Goal: Contribute content

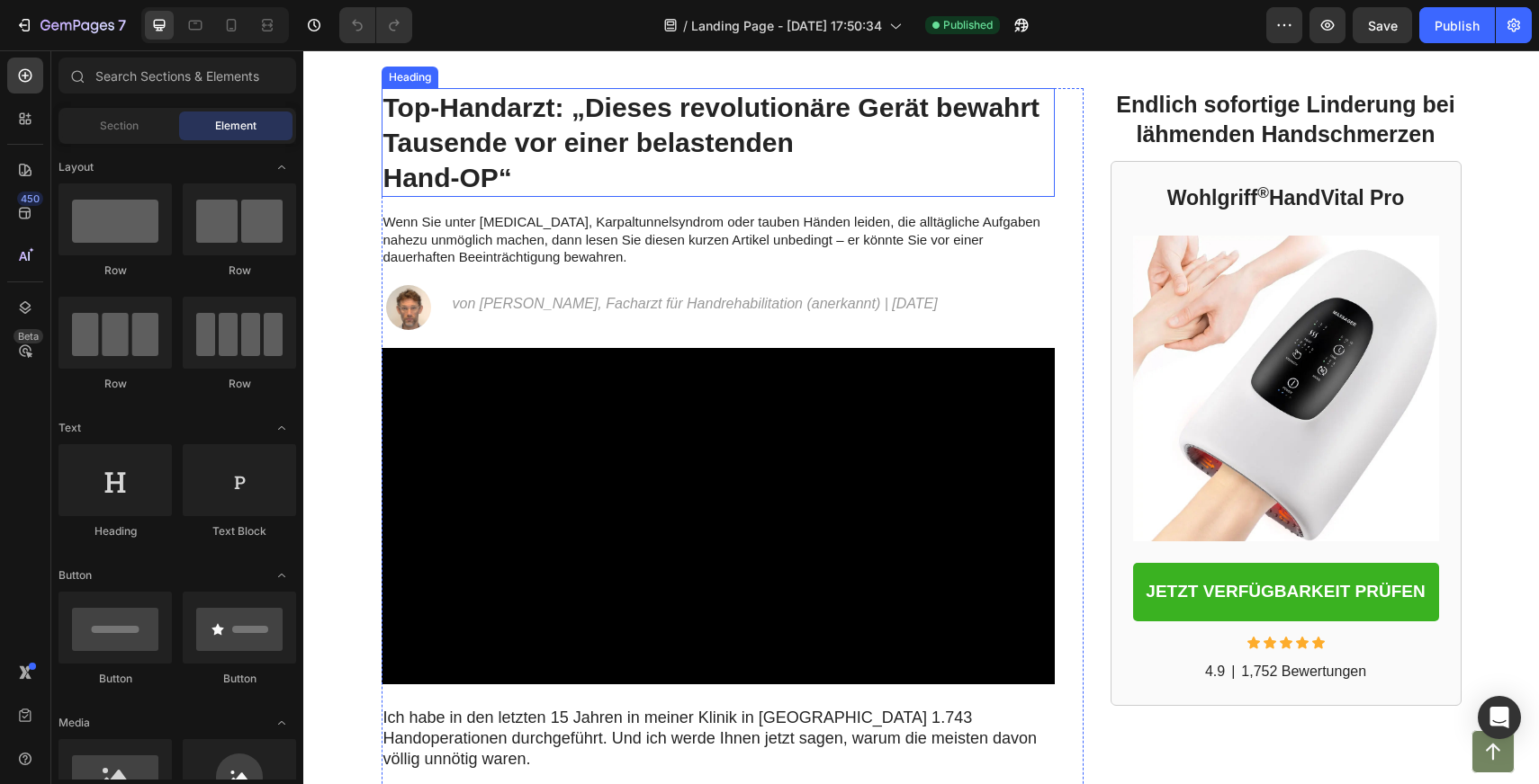
scroll to position [89, 0]
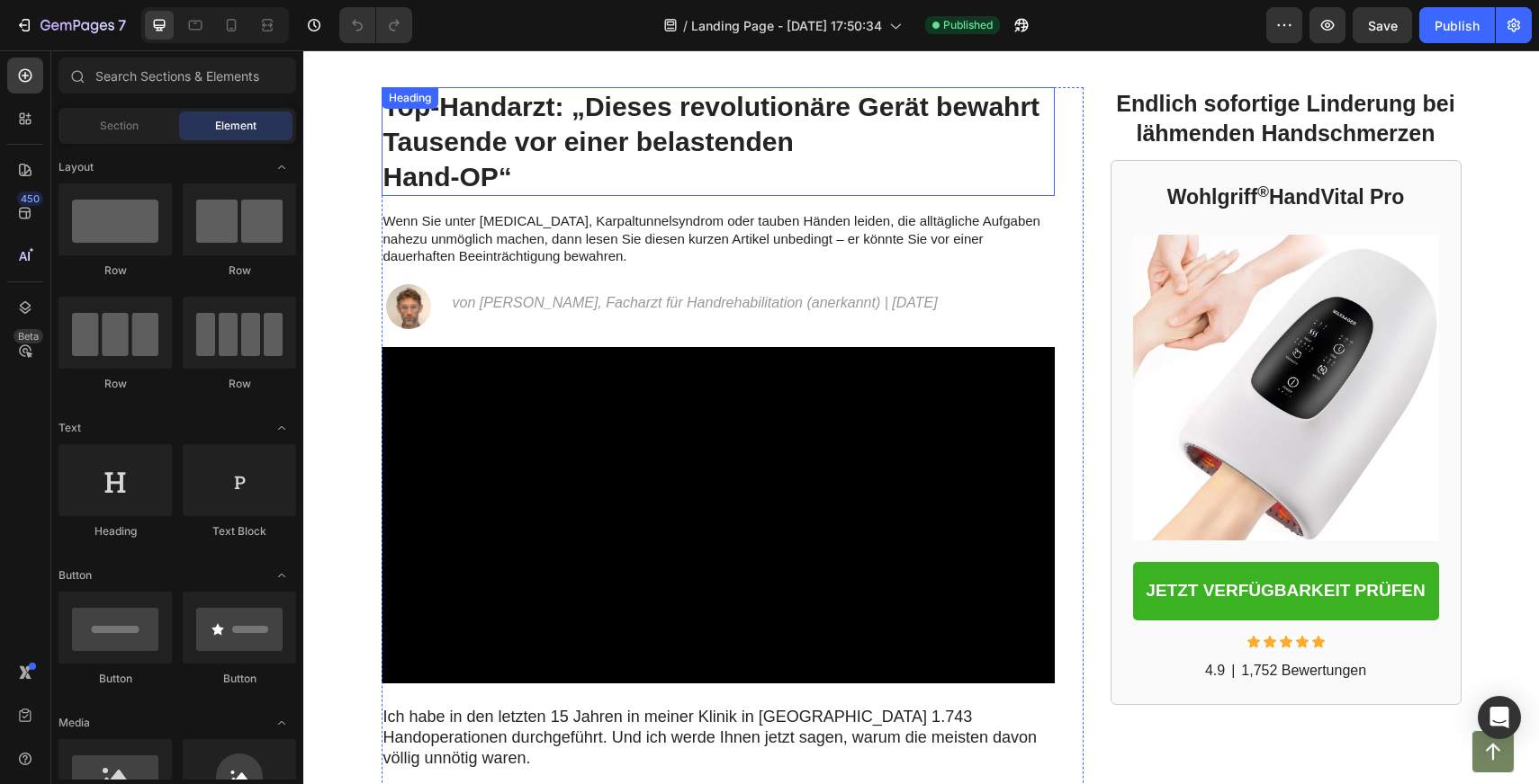
click at [486, 168] on h1 "Top-Handarzt: „Dieses revolutionäre Gerät bewahrt Tausende vor einer belastende…" at bounding box center [717, 141] width 673 height 109
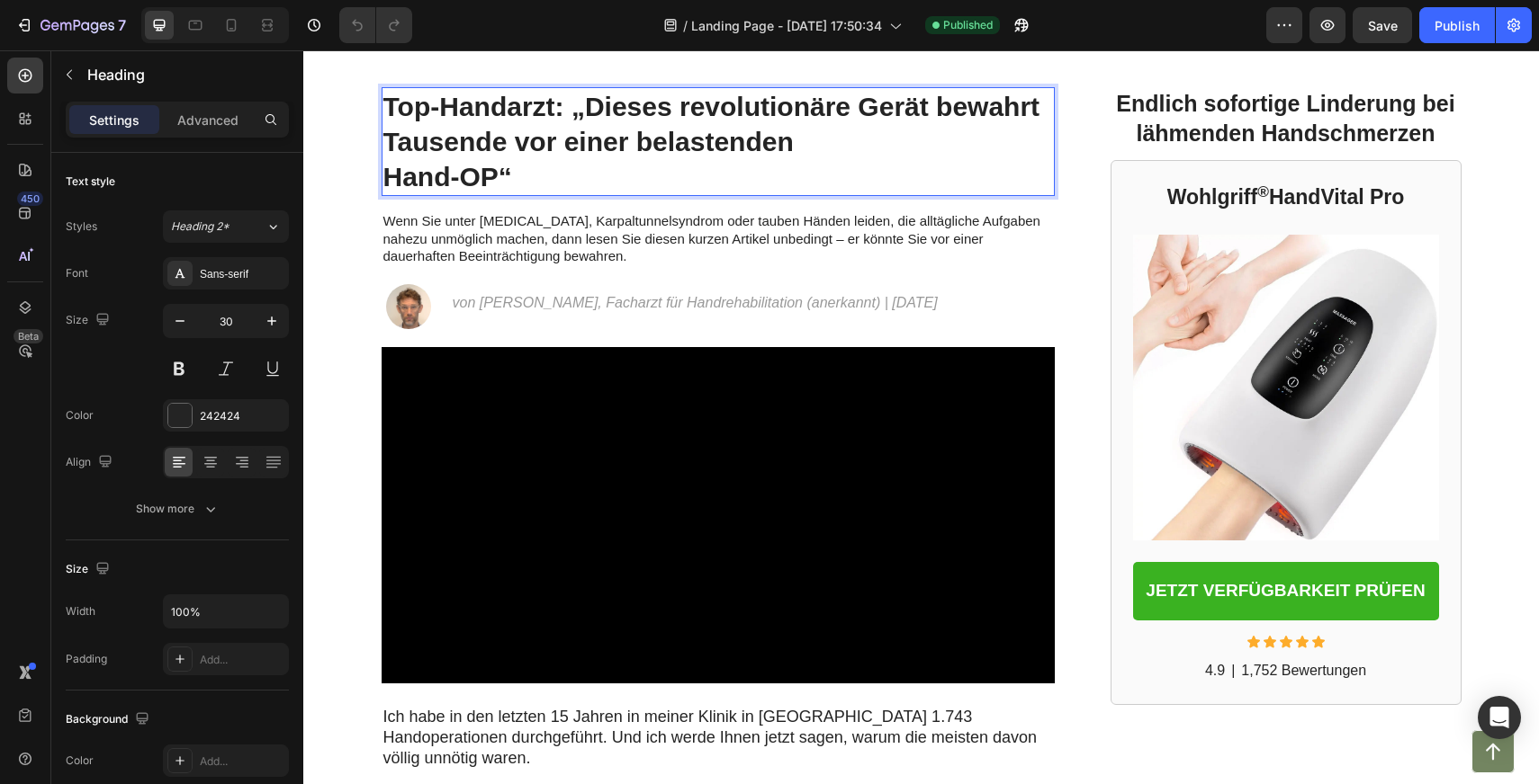
click at [486, 168] on h1 "Top-Handarzt: „Dieses revolutionäre Gerät bewahrt Tausende vor einer belastende…" at bounding box center [717, 141] width 673 height 109
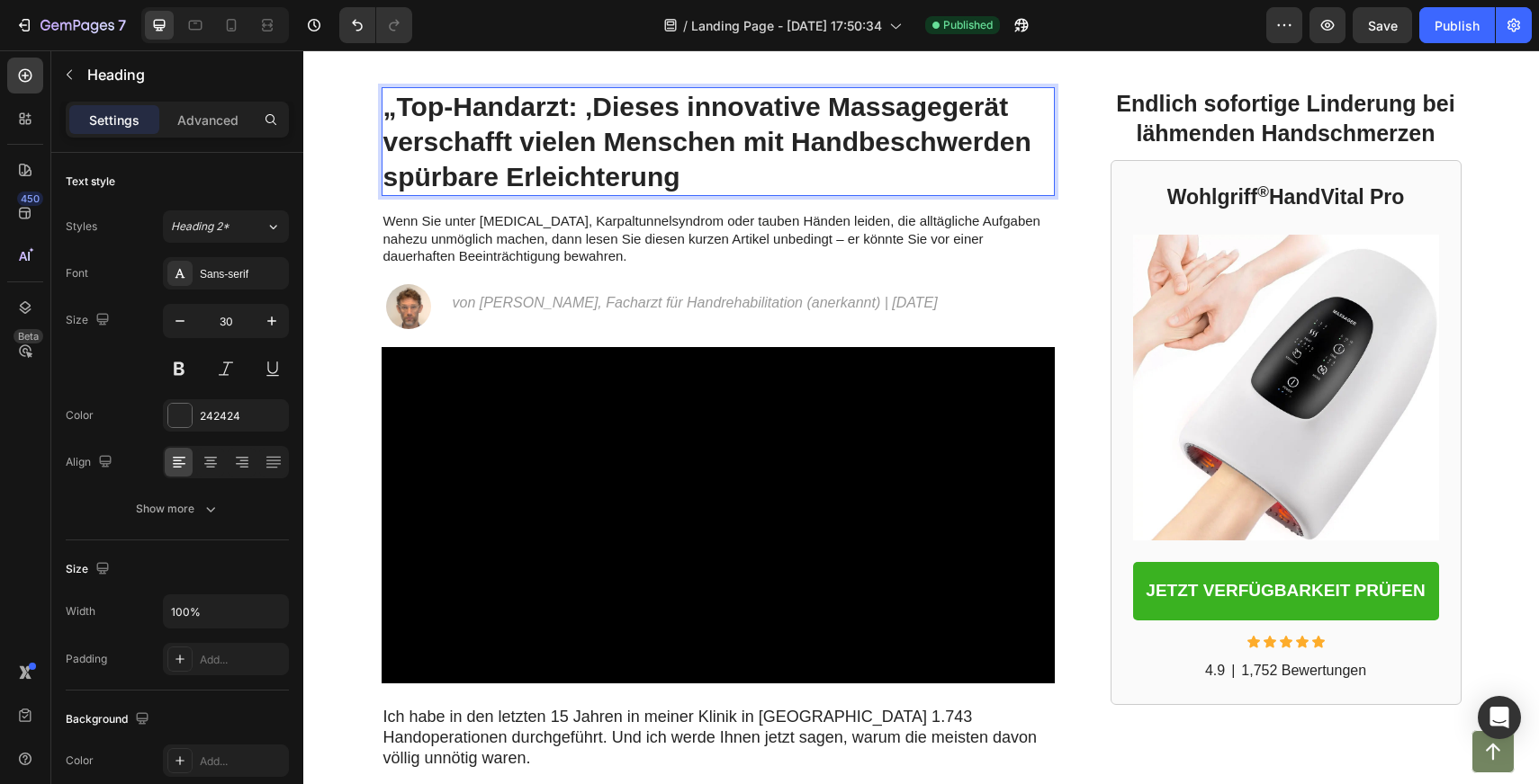
click at [402, 100] on p "„Top-Handarzt: ‚Dieses innovative Massagegerät verschafft vielen Menschen mit H…" at bounding box center [717, 141] width 669 height 105
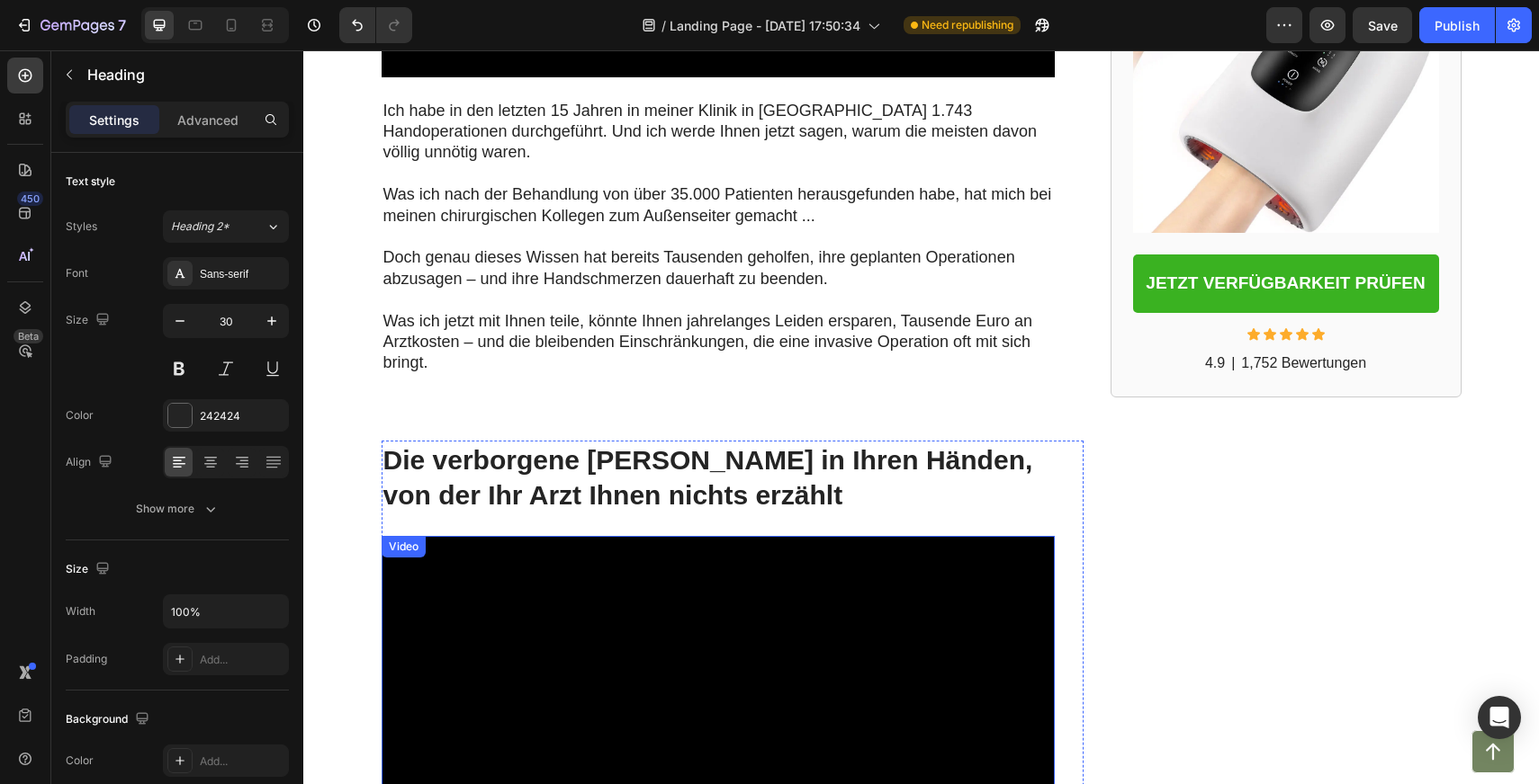
scroll to position [533, 0]
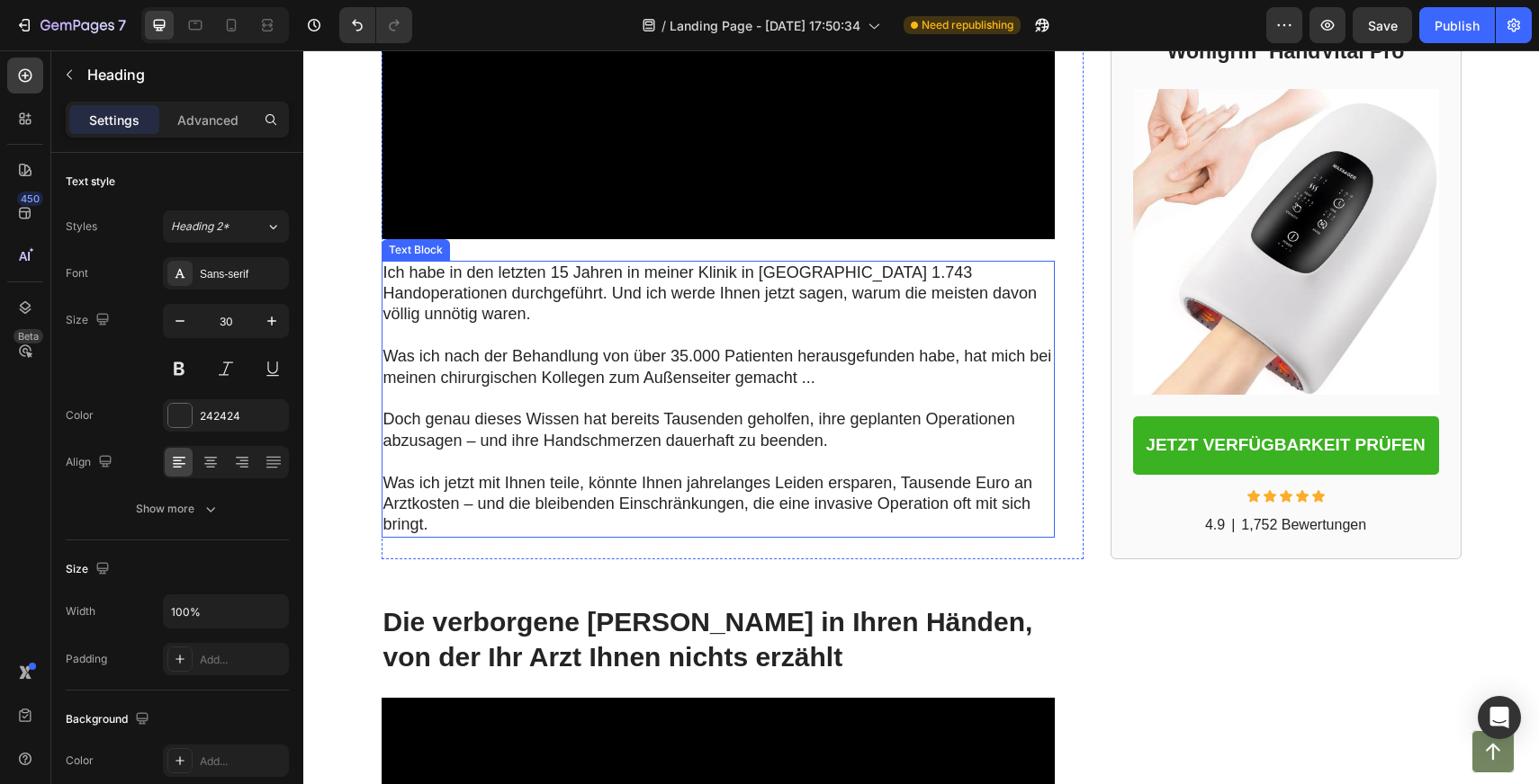
click at [859, 425] on p "Doch genau dieses Wissen hat bereits Tausenden geholfen, ihre geplanten Operati…" at bounding box center [717, 430] width 669 height 43
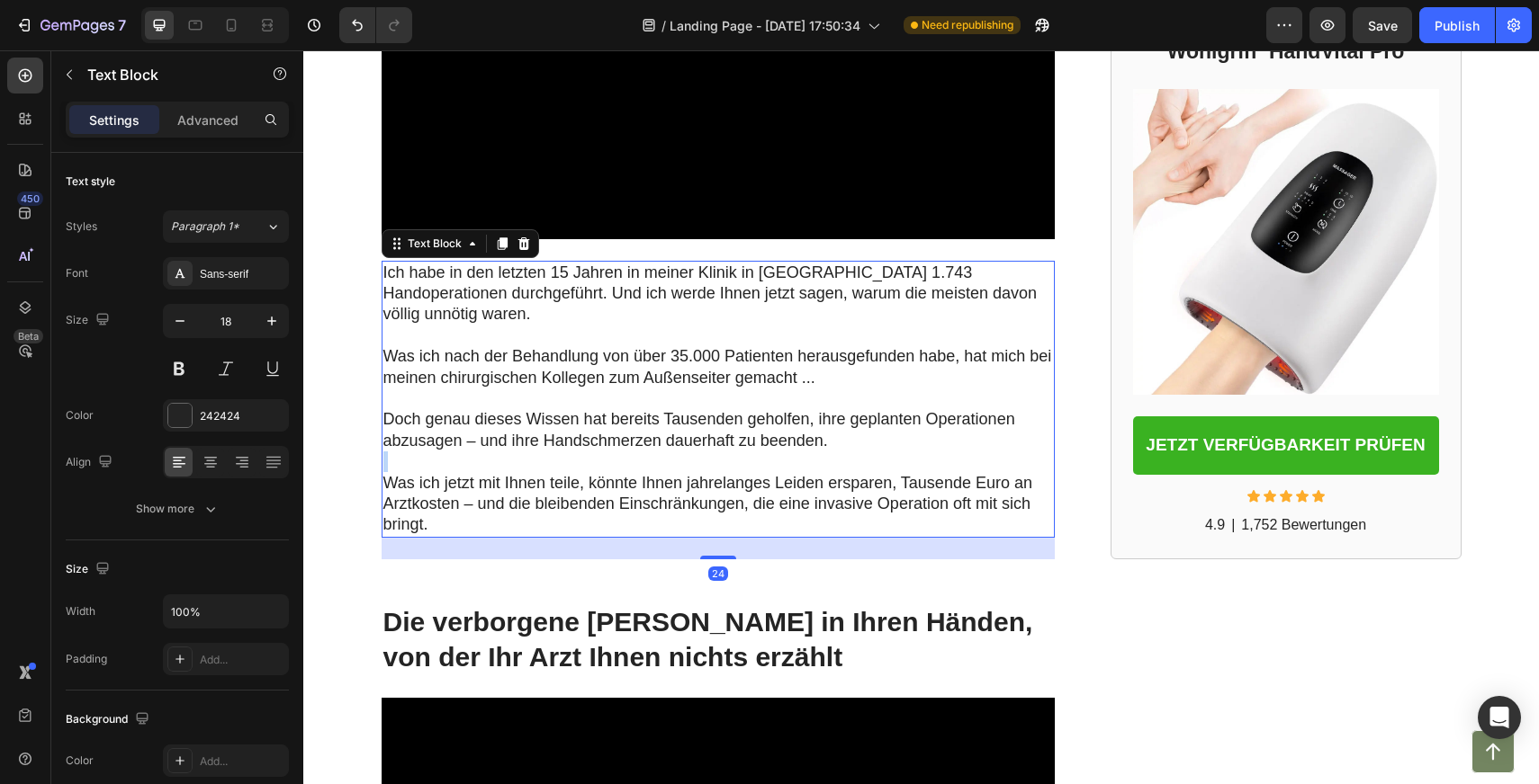
click at [859, 425] on p "Doch genau dieses Wissen hat bereits Tausenden geholfen, ihre geplanten Operati…" at bounding box center [717, 430] width 669 height 43
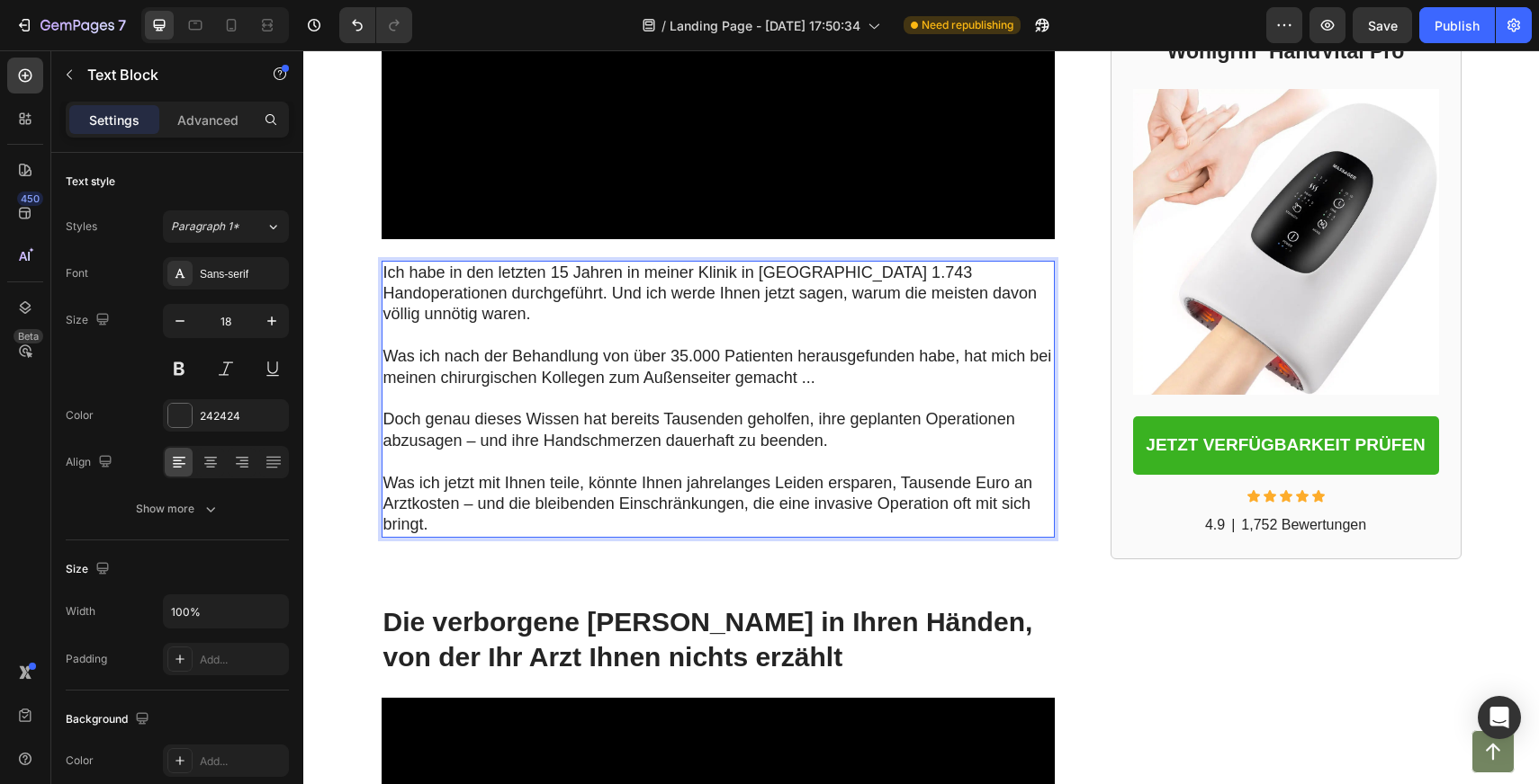
click at [823, 433] on p "Doch genau dieses Wissen hat bereits Tausenden geholfen, ihre geplanten Operati…" at bounding box center [717, 430] width 669 height 43
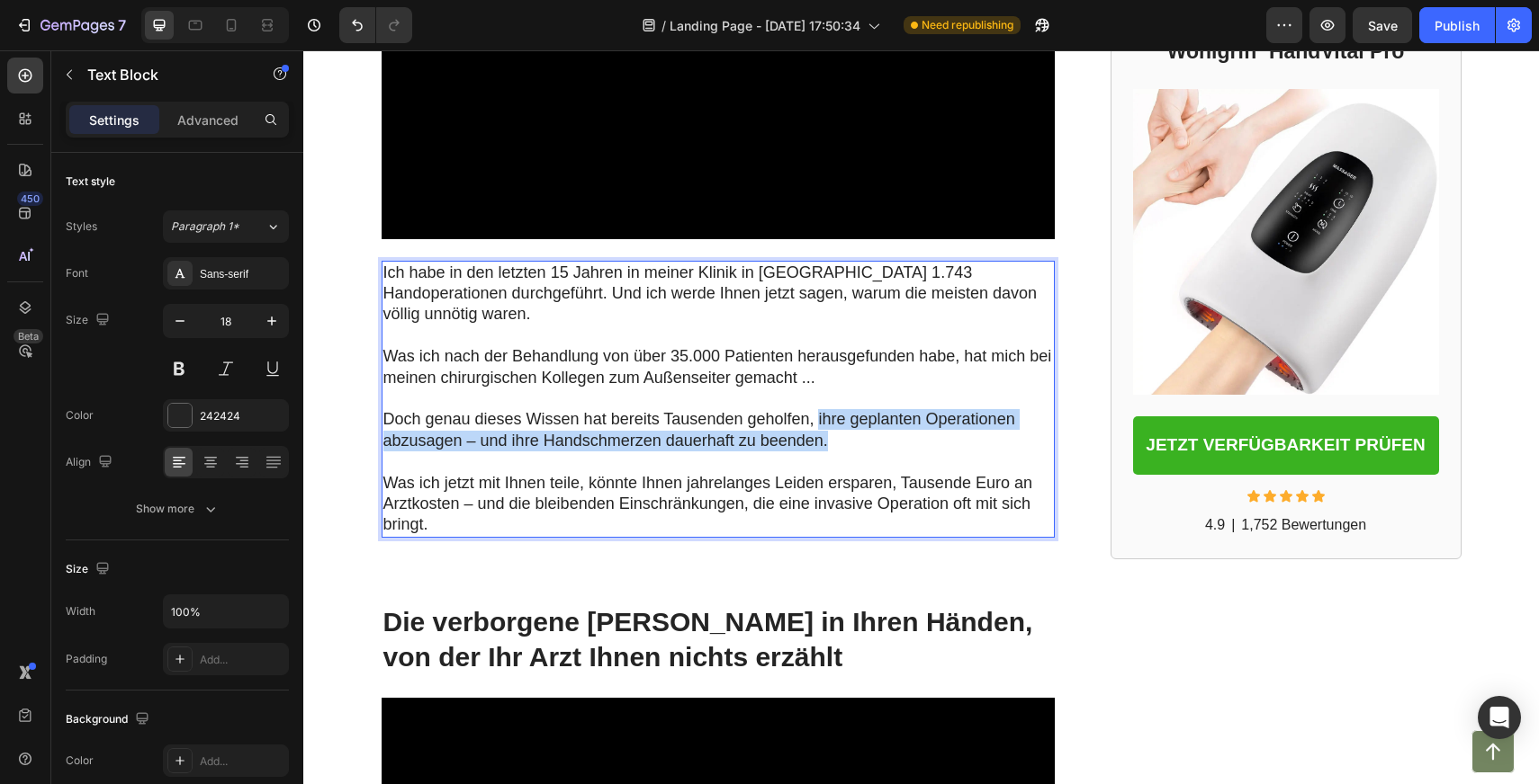
drag, startPoint x: 828, startPoint y: 437, endPoint x: 818, endPoint y: 414, distance: 25.1
click at [818, 414] on p "Doch genau dieses Wissen hat bereits Tausenden geholfen, ihre geplanten Operati…" at bounding box center [717, 430] width 669 height 43
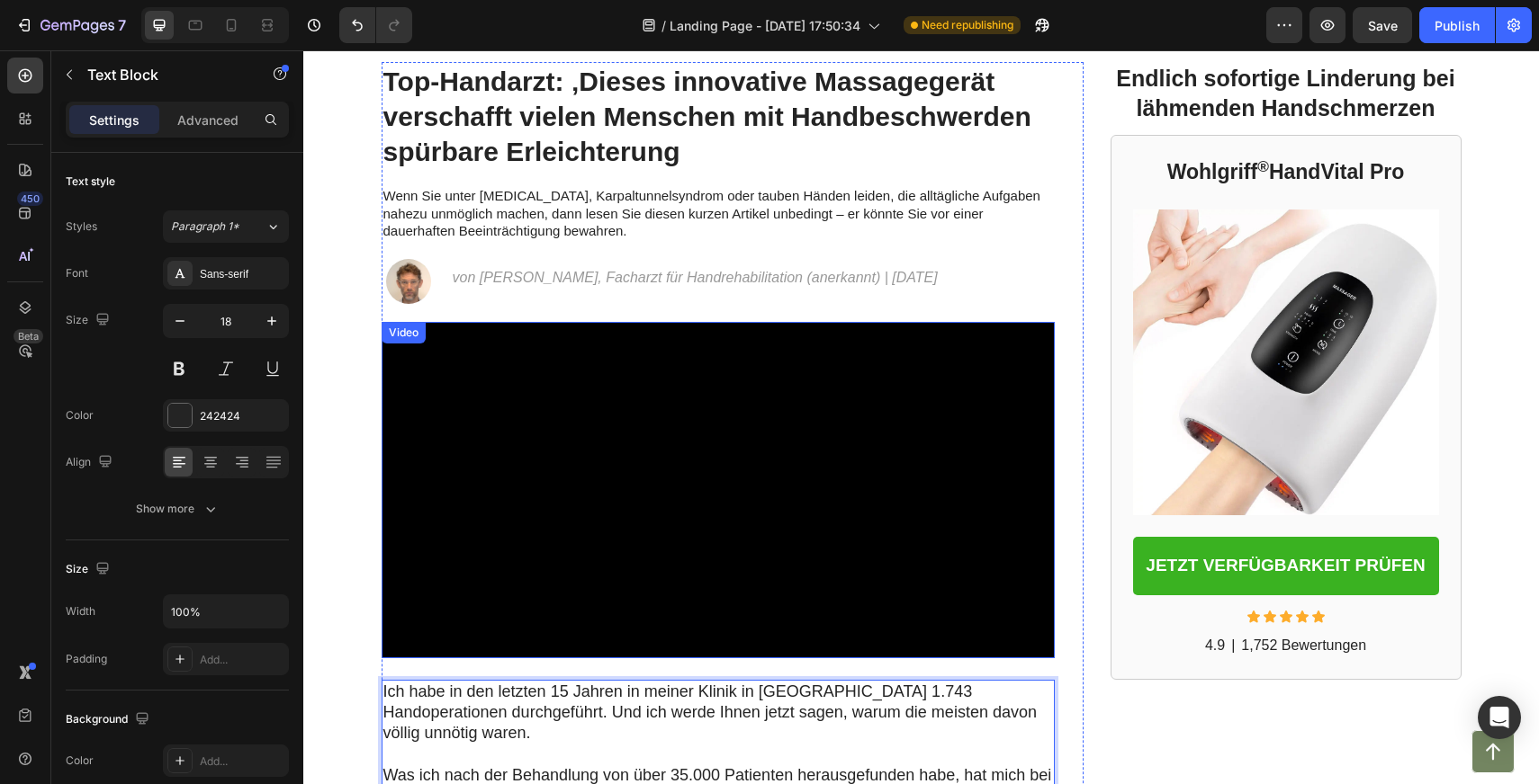
scroll to position [70, 0]
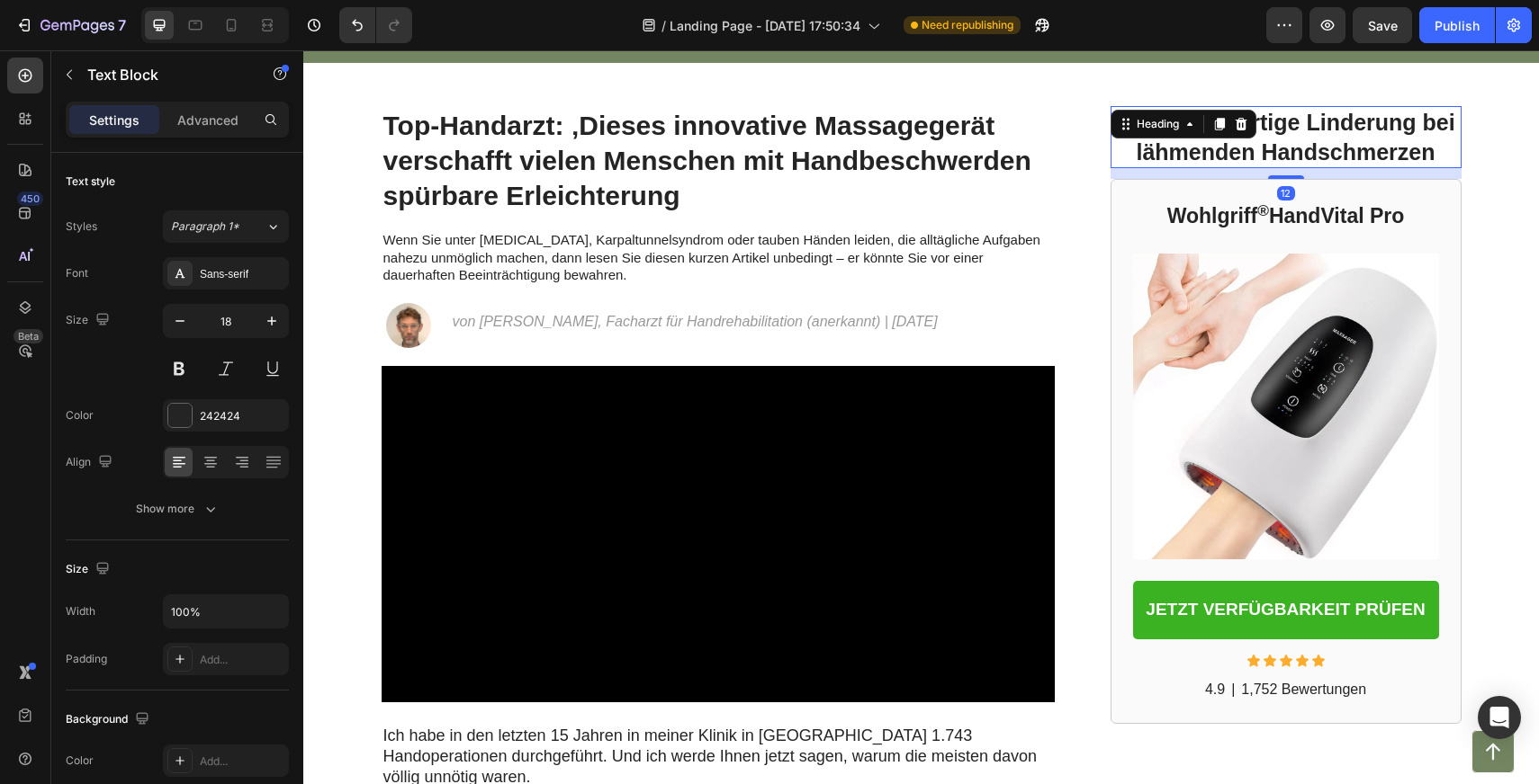
click at [1344, 167] on h2 "Endlich sofortige Linderung bei lähmenden Handschmerzen" at bounding box center [1285, 137] width 351 height 62
click at [1344, 143] on p "Endlich sofortige Linderung bei lähmenden Handschmerzen" at bounding box center [1285, 137] width 347 height 59
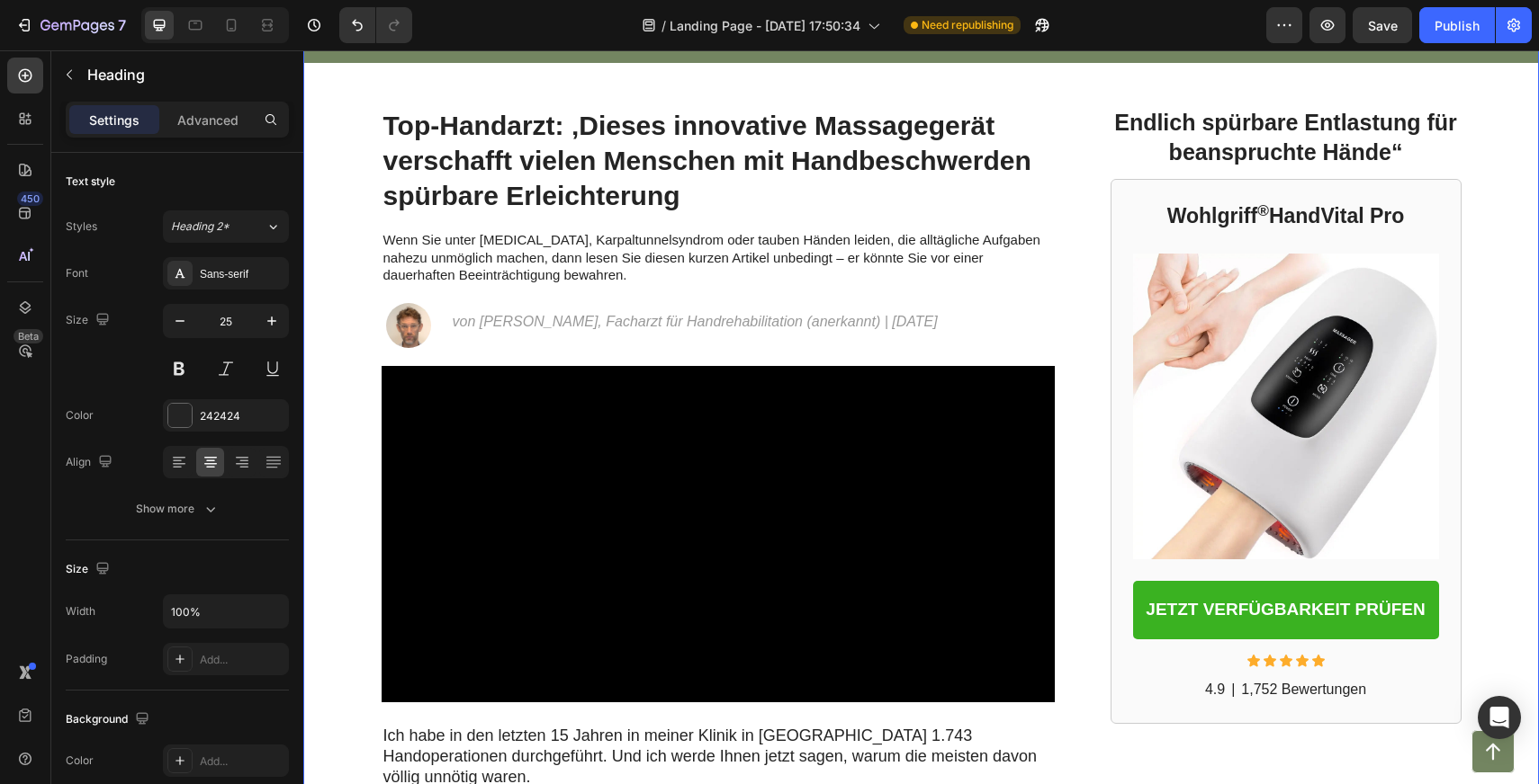
click at [1478, 229] on div "BesserLeben Text Block Anzeige Text Block Row Row Top-Handarzt: ‚Dieses innovat…" at bounding box center [921, 530] width 1236 height 1026
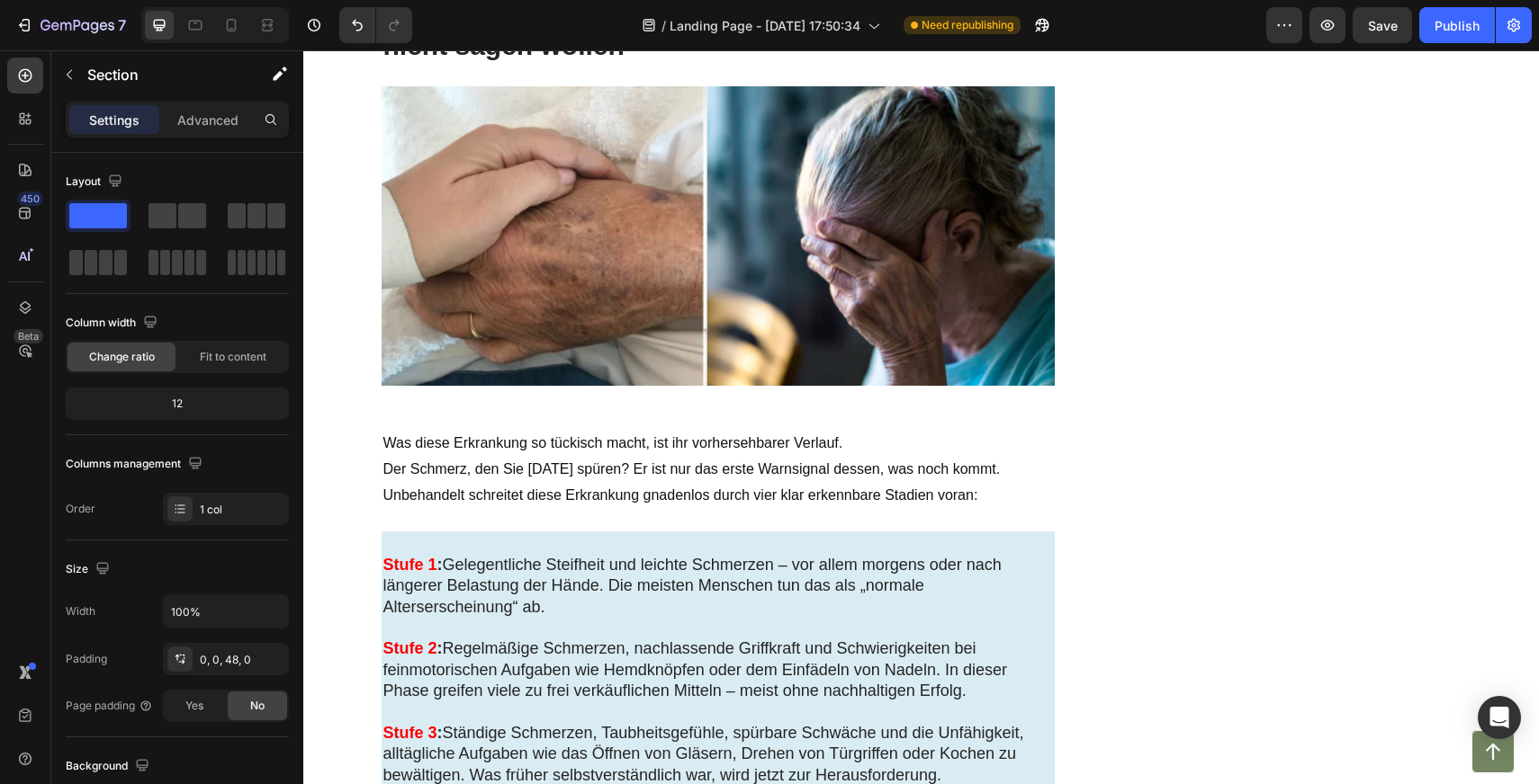
scroll to position [2609, 0]
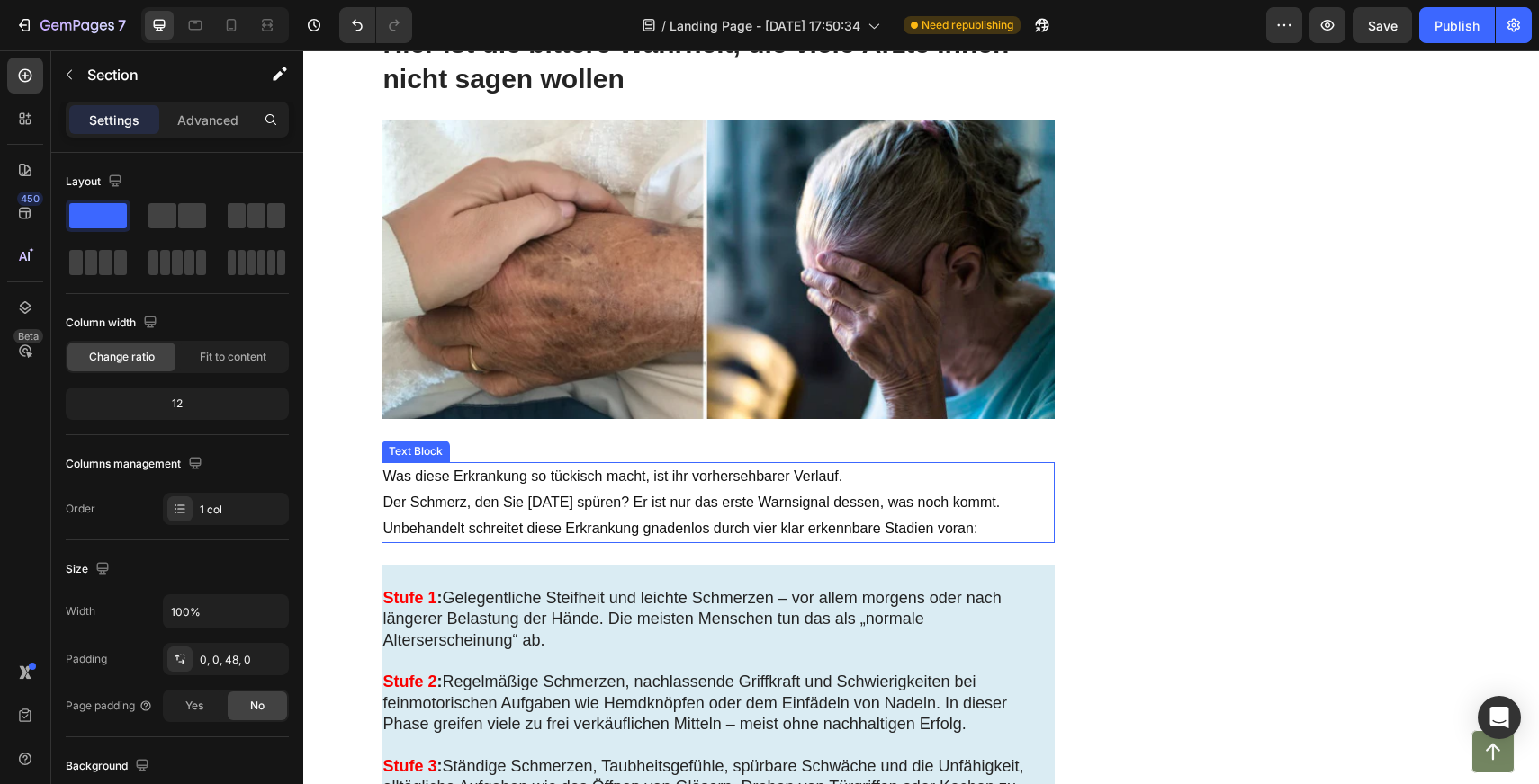
click at [478, 518] on p "Unbehandelt schreitet diese Erkrankung gnadenlos durch vier klar erkennbare Sta…" at bounding box center [717, 529] width 669 height 26
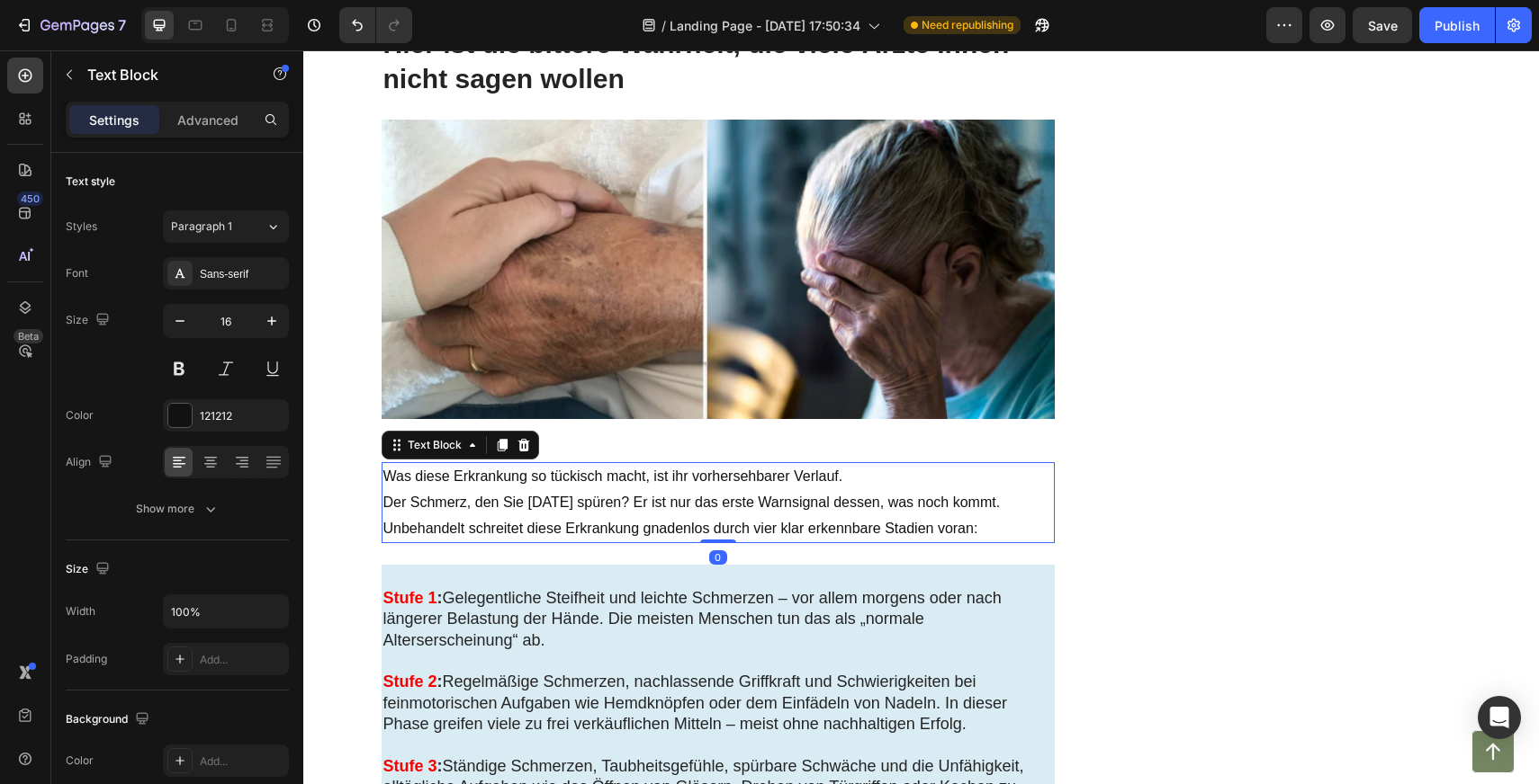
click at [478, 518] on p "Unbehandelt schreitet diese Erkrankung gnadenlos durch vier klar erkennbare Sta…" at bounding box center [717, 529] width 669 height 26
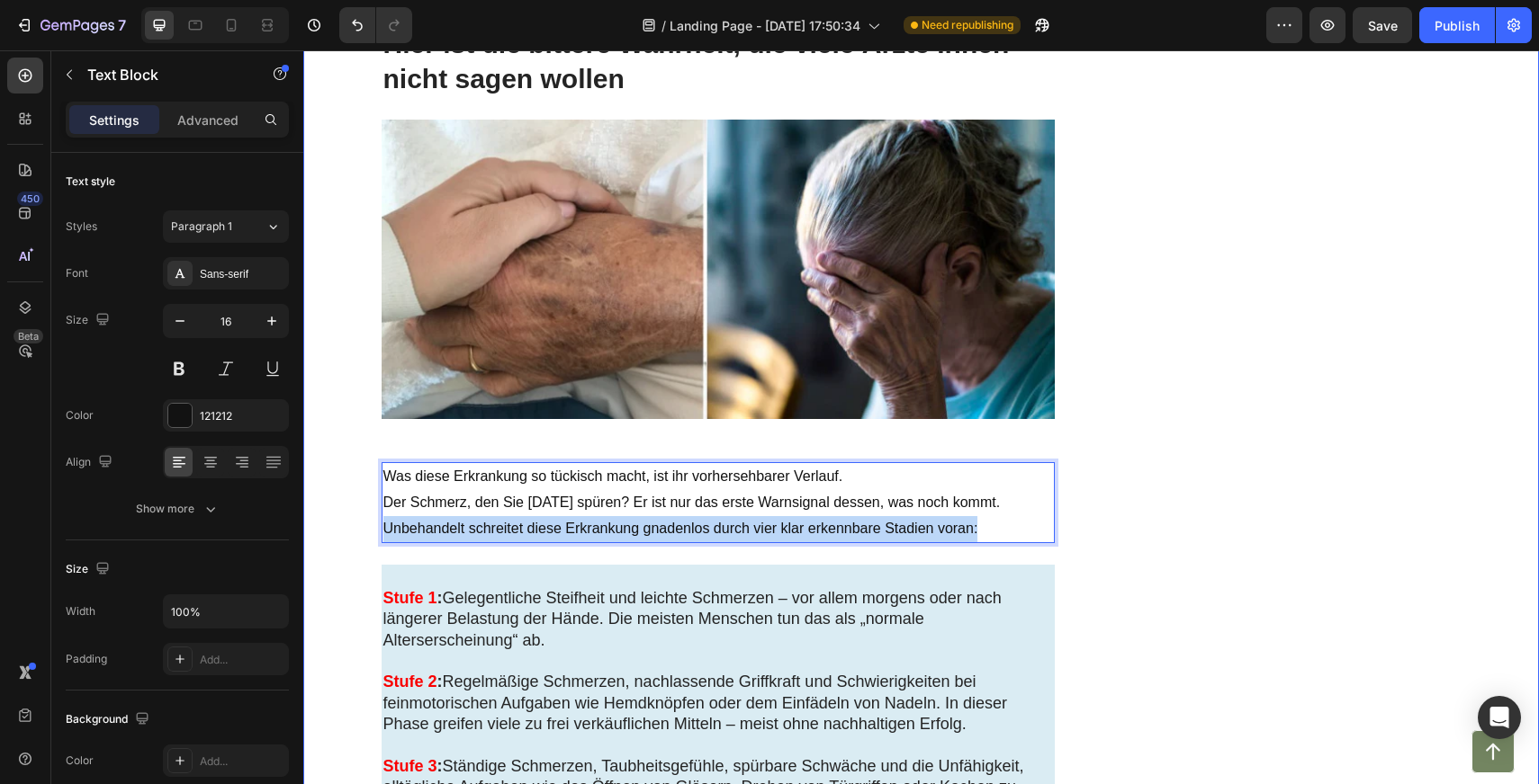
drag, startPoint x: 985, startPoint y: 525, endPoint x: 351, endPoint y: 540, distance: 634.2
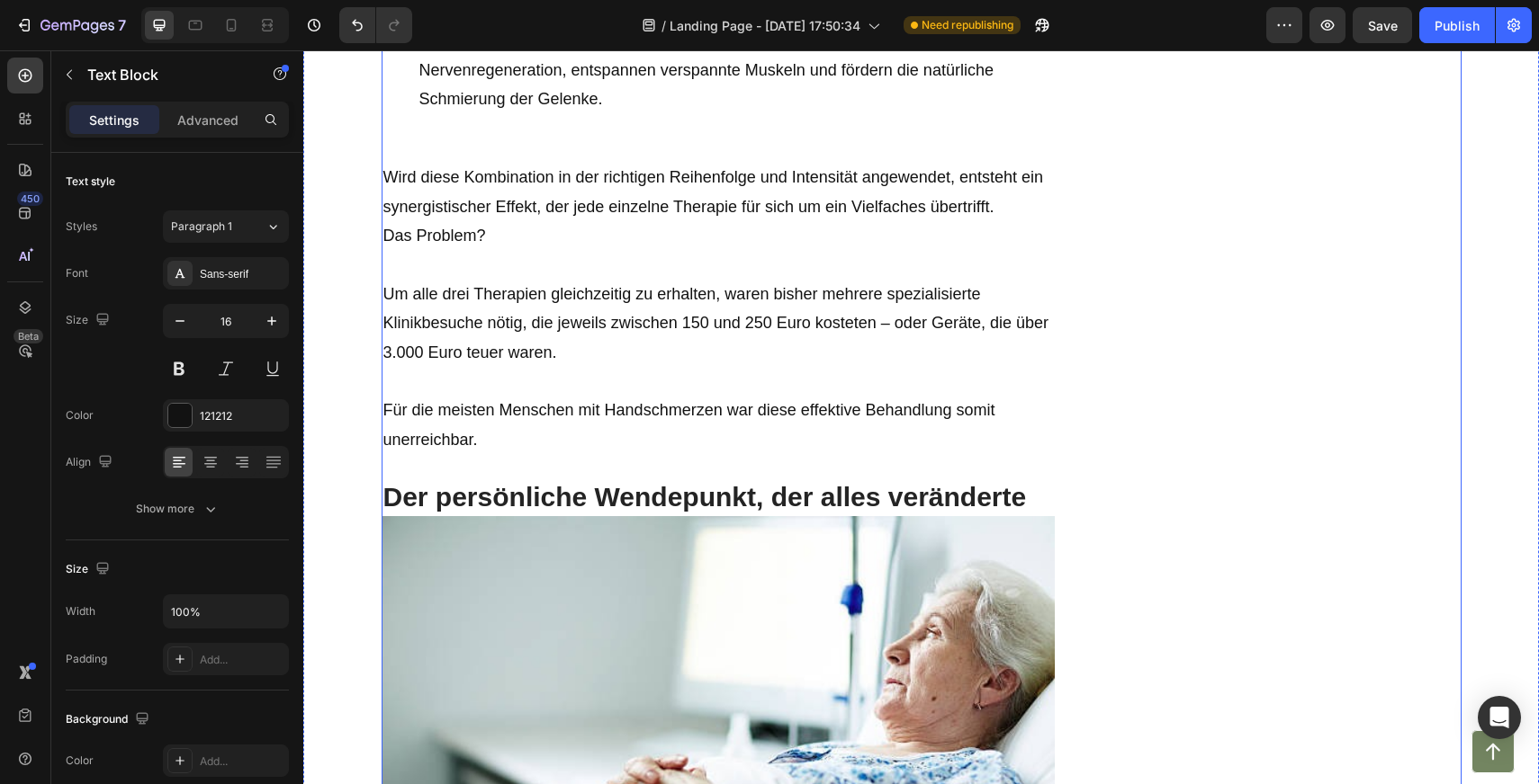
scroll to position [5674, 0]
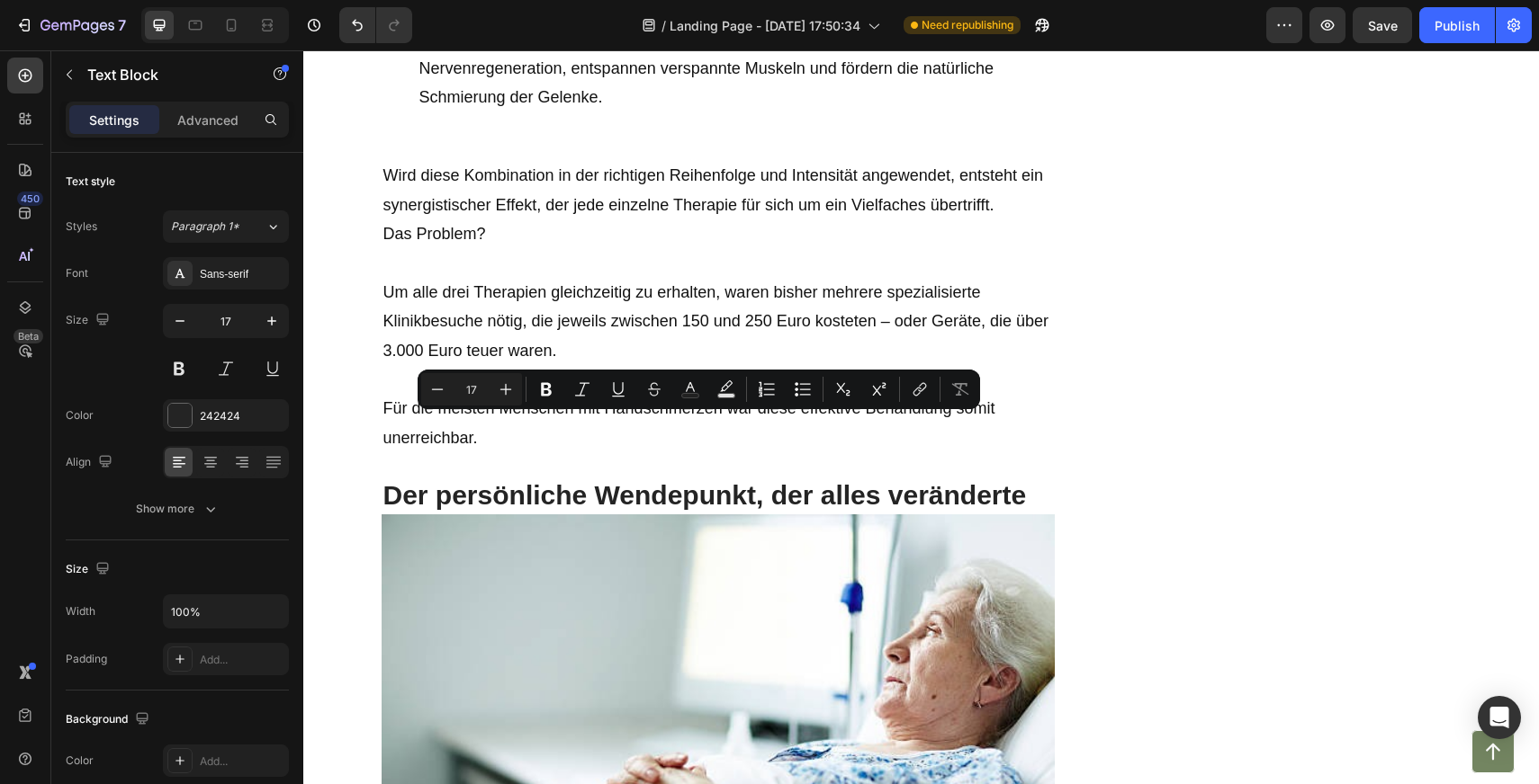
drag, startPoint x: 951, startPoint y: 447, endPoint x: 385, endPoint y: 430, distance: 566.3
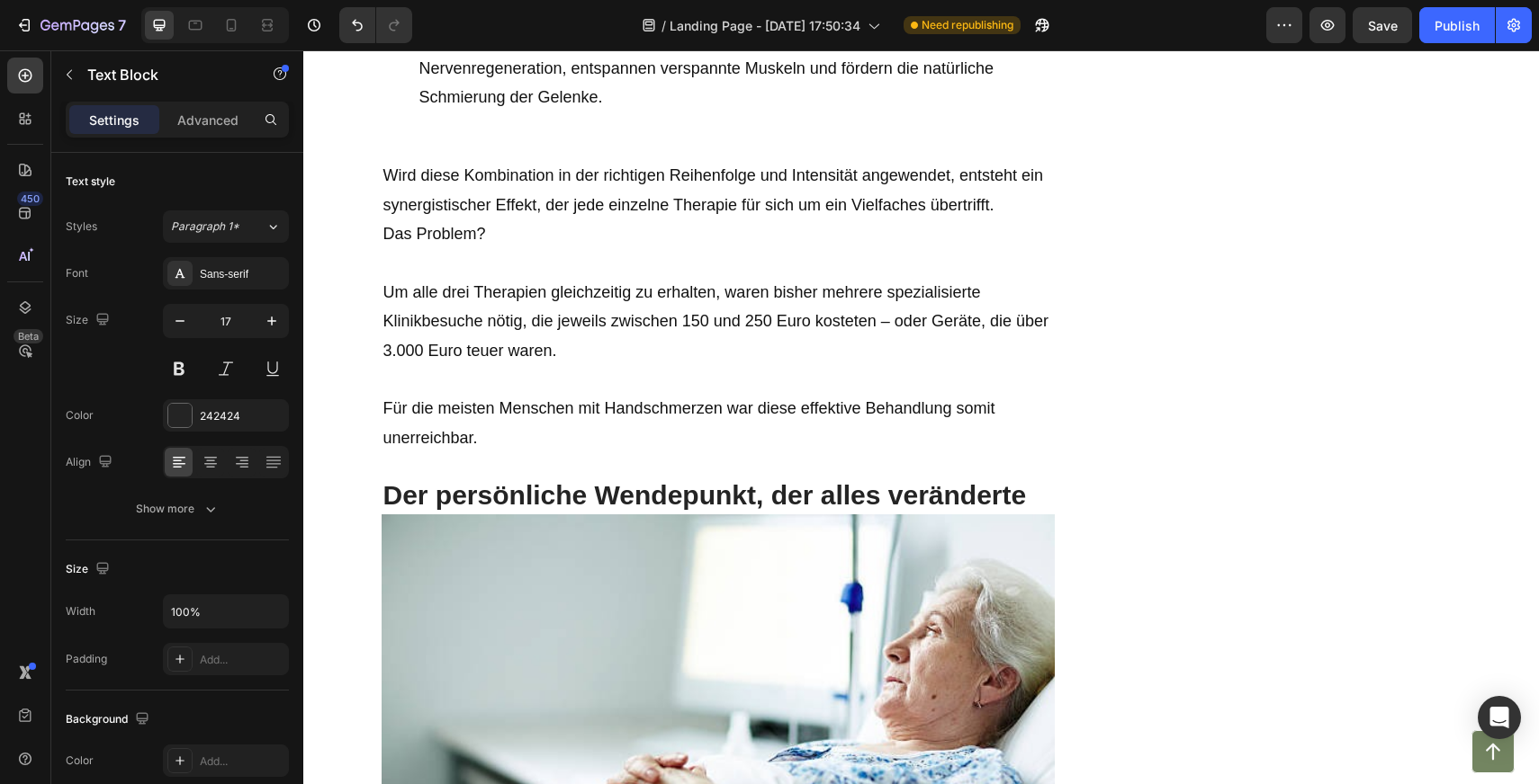
drag, startPoint x: 932, startPoint y: 426, endPoint x: 379, endPoint y: 434, distance: 553.1
click at [592, 159] on div "Gezielte Wärmetherapie (40 °C): Präzise abgestimmte Wärme öffnet die Blutgefäße…" at bounding box center [717, 10] width 673 height 299
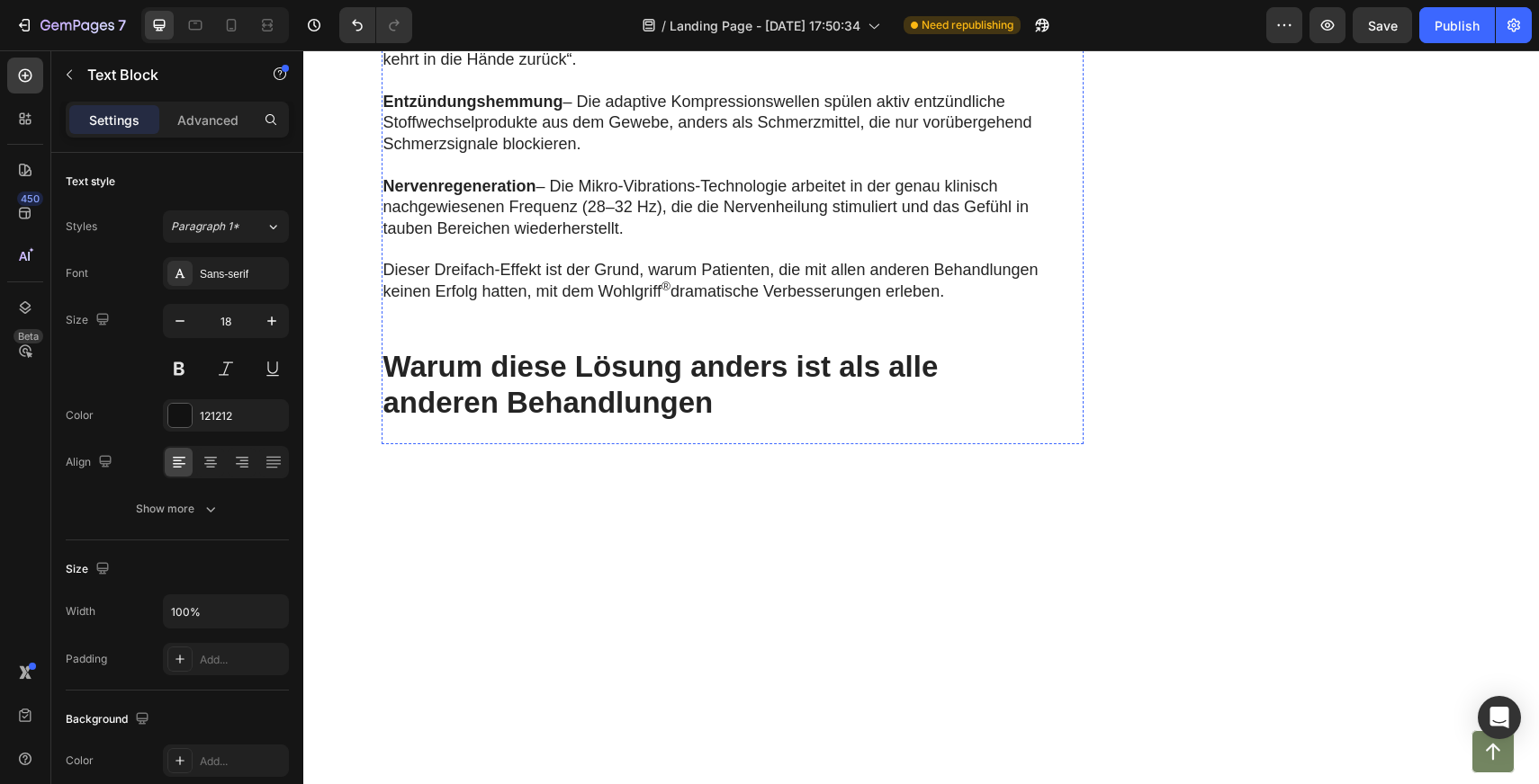
scroll to position [9712, 0]
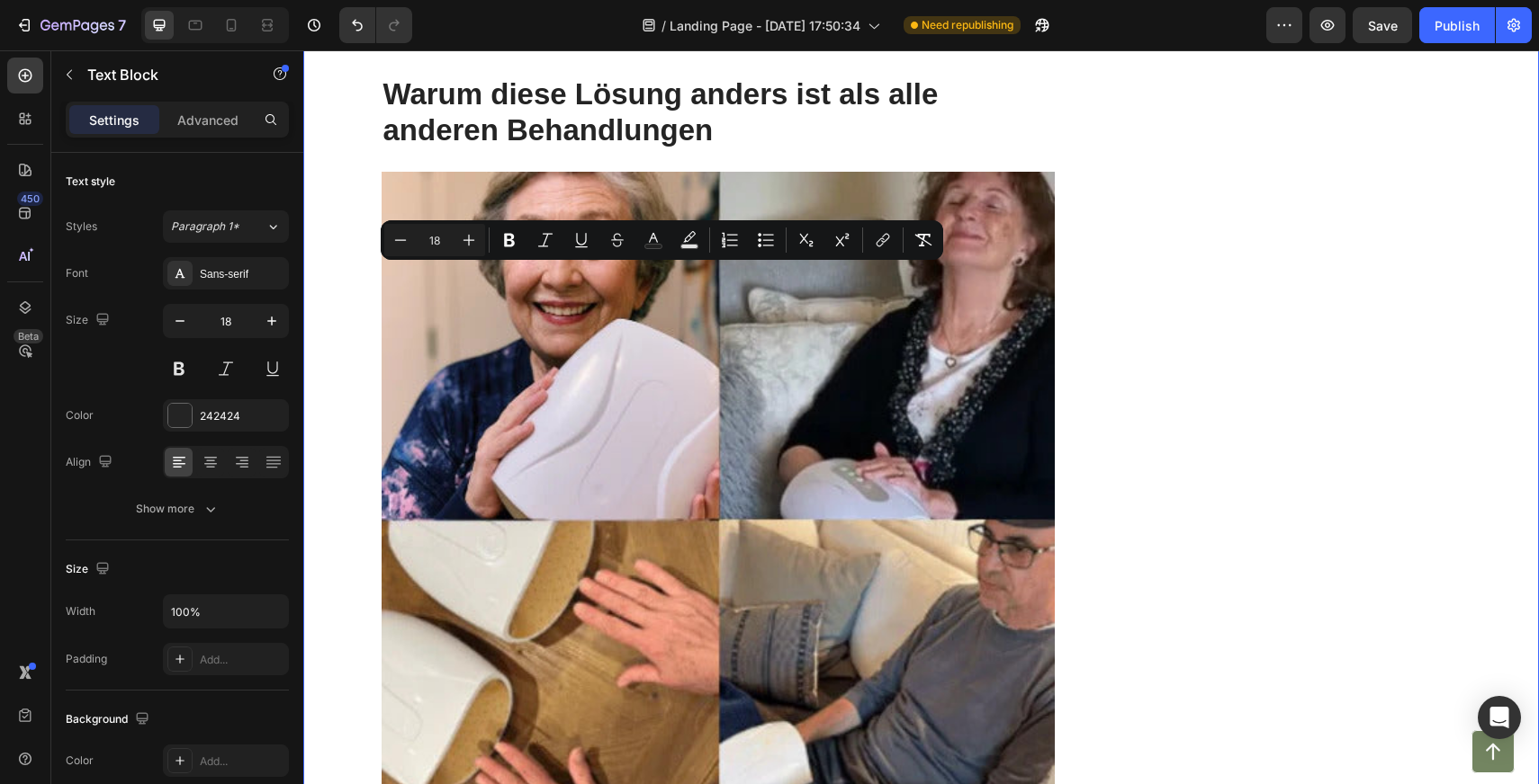
drag, startPoint x: 640, startPoint y: 304, endPoint x: 380, endPoint y: 284, distance: 260.8
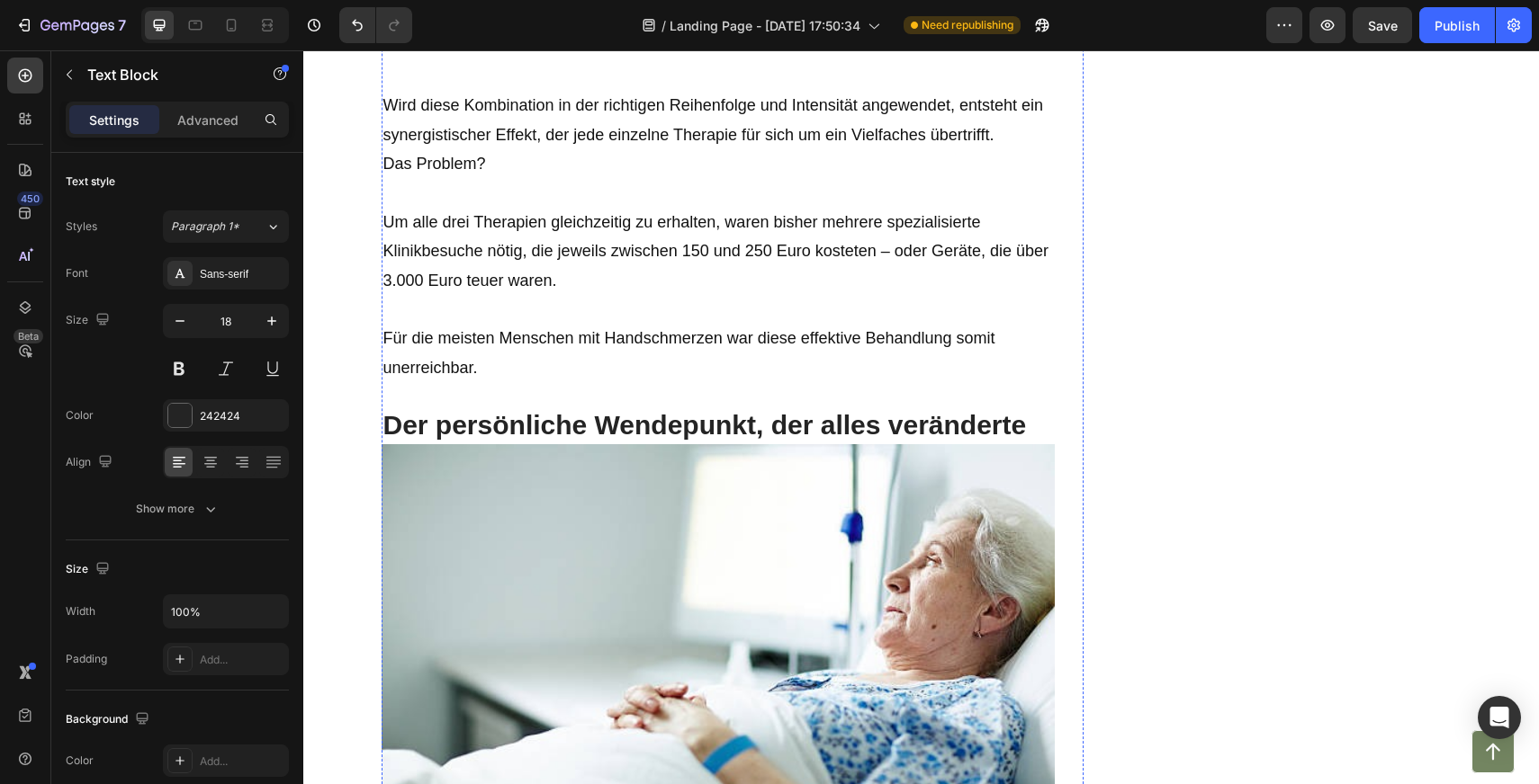
scroll to position [5747, 0]
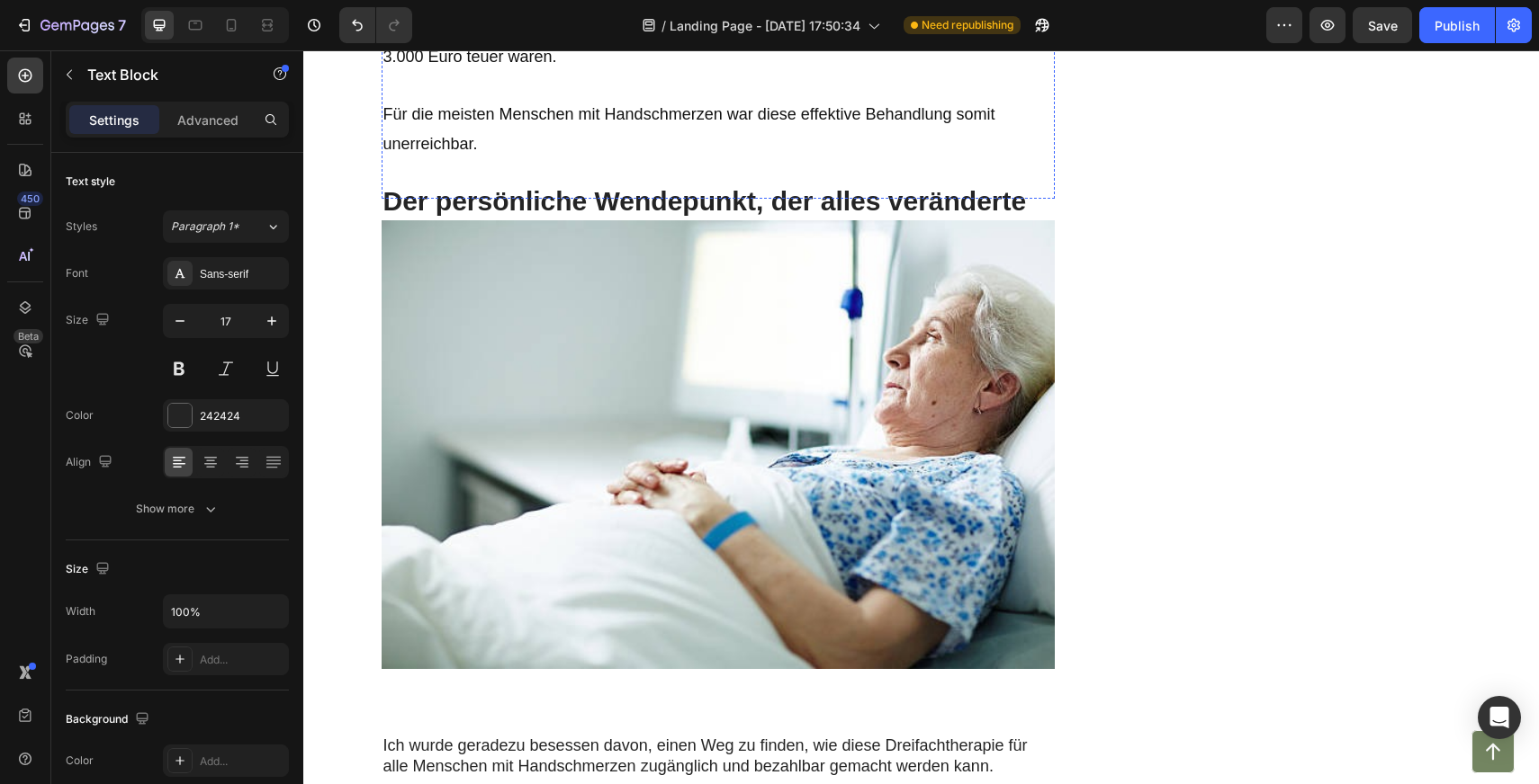
scroll to position [5971, 0]
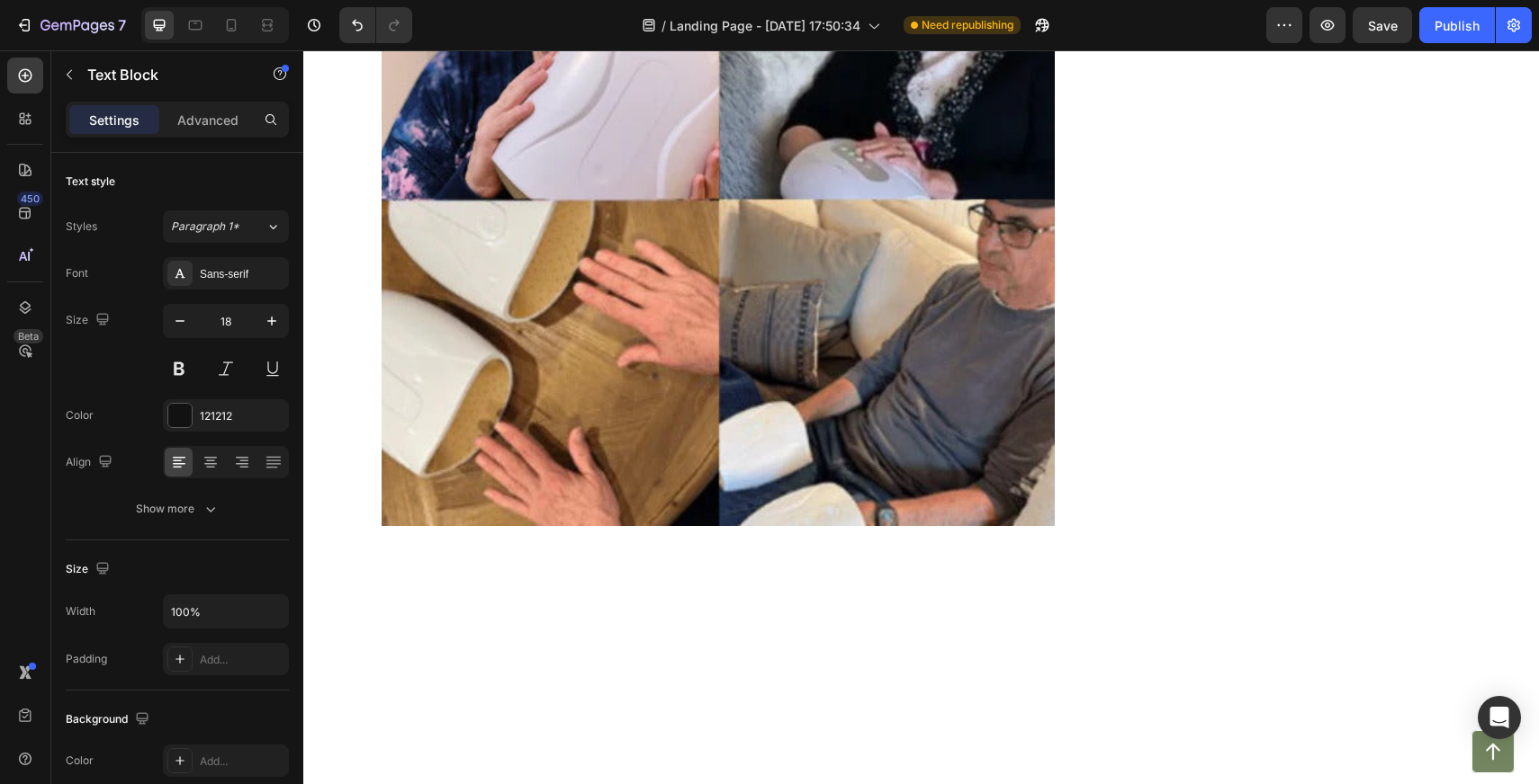
scroll to position [10044, 0]
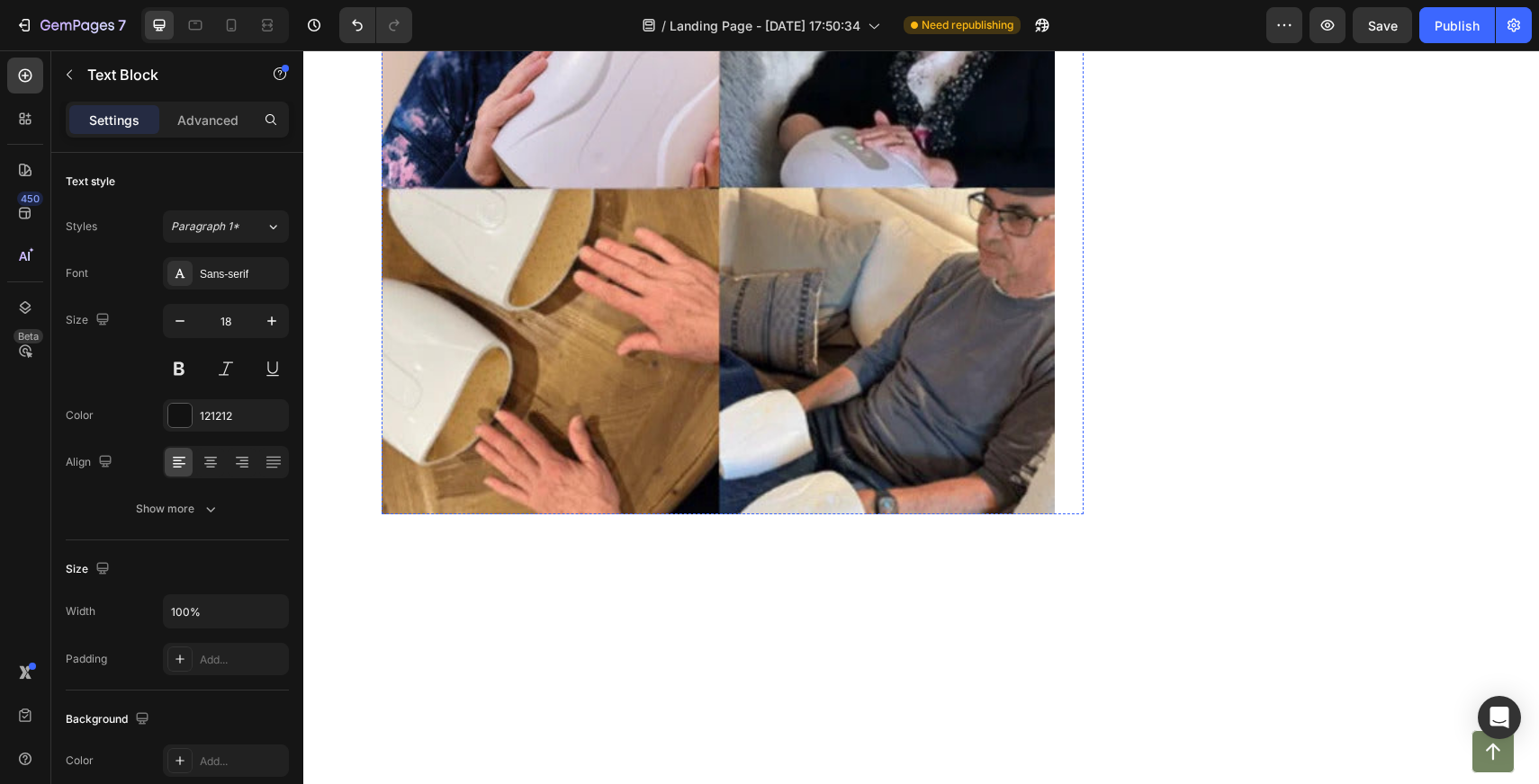
drag, startPoint x: 632, startPoint y: 249, endPoint x: 676, endPoint y: 215, distance: 55.6
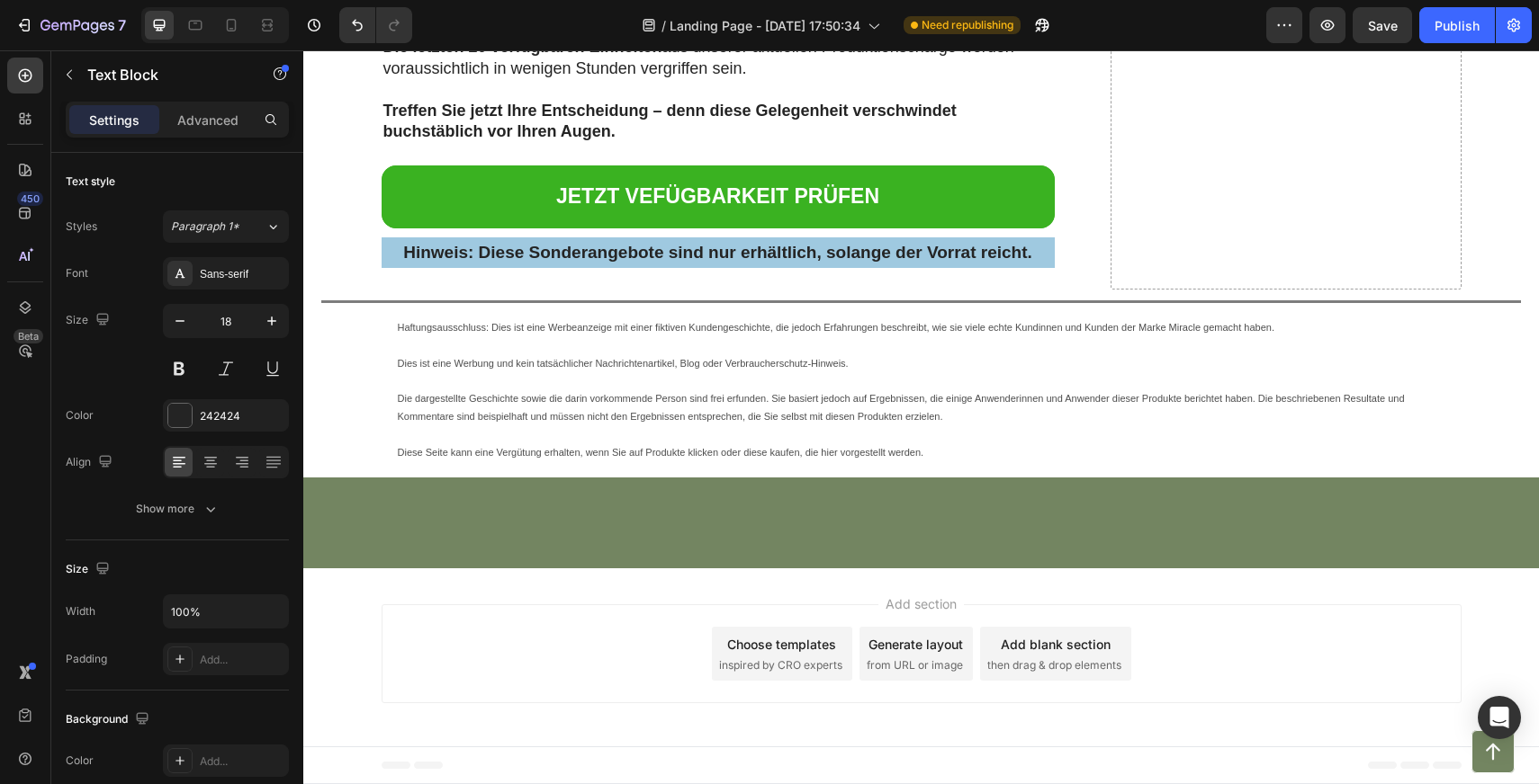
scroll to position [20245, 0]
drag, startPoint x: 449, startPoint y: 470, endPoint x: 385, endPoint y: 445, distance: 68.7
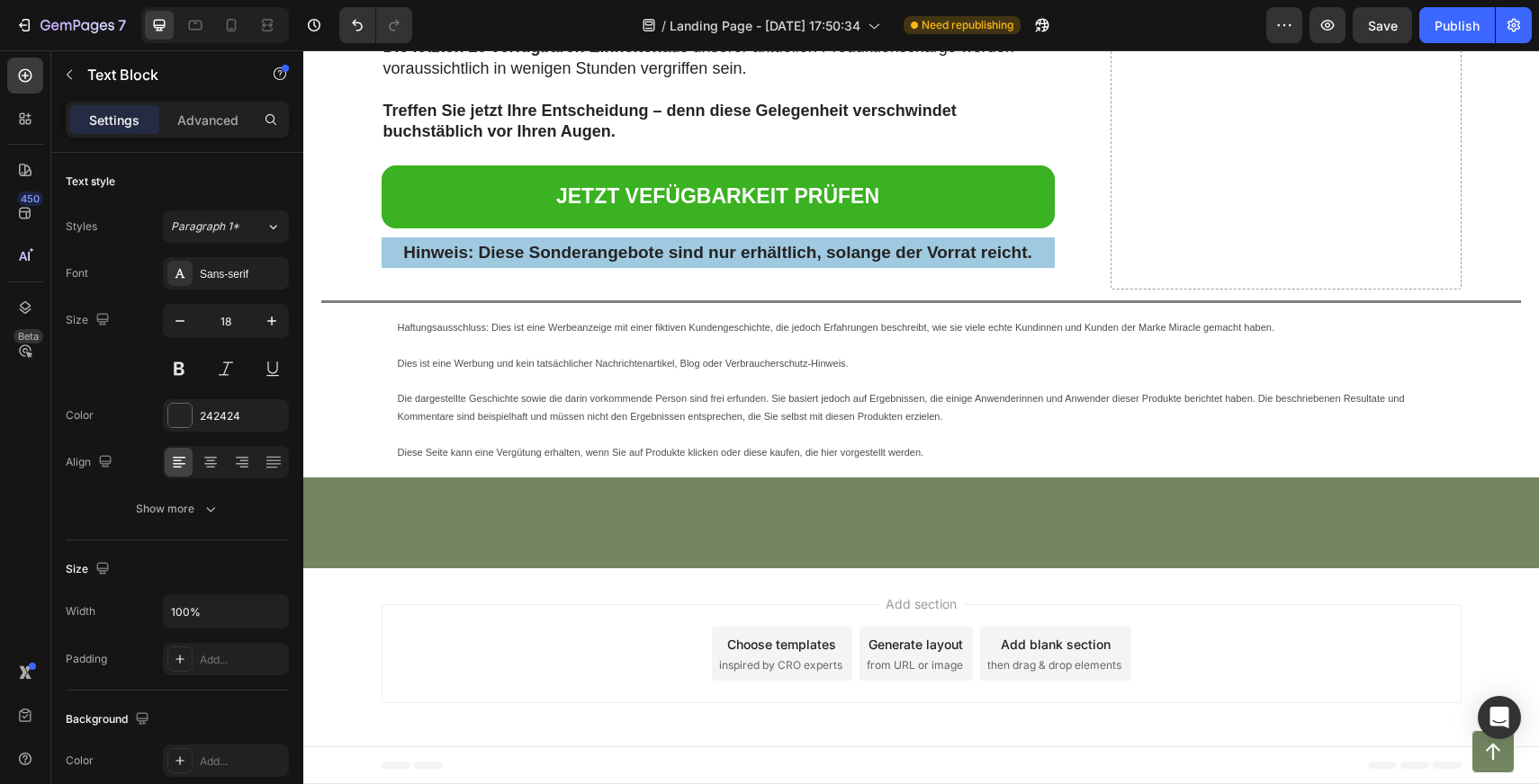
drag, startPoint x: 1036, startPoint y: 466, endPoint x: 543, endPoint y: 464, distance: 493.0
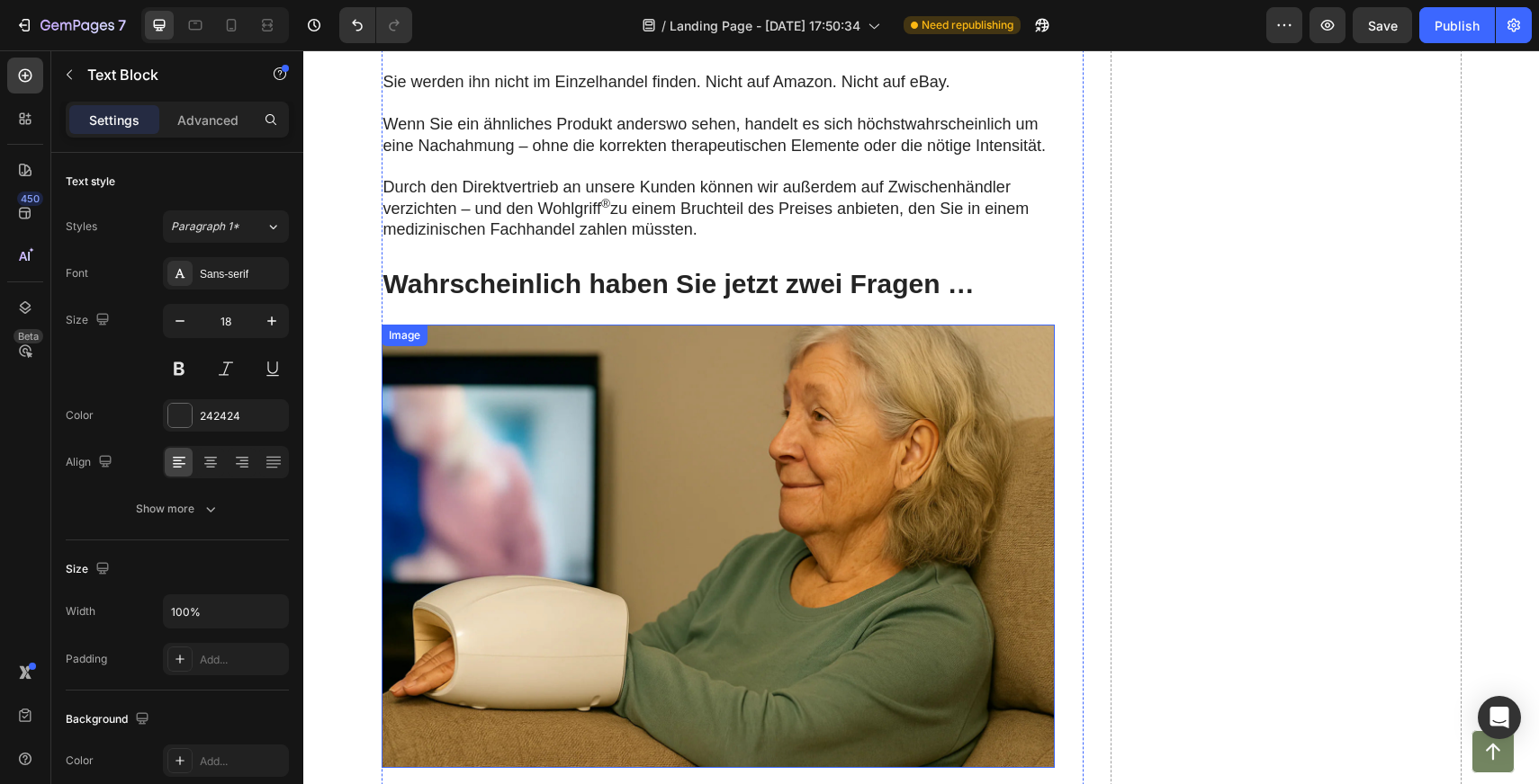
scroll to position [13534, 0]
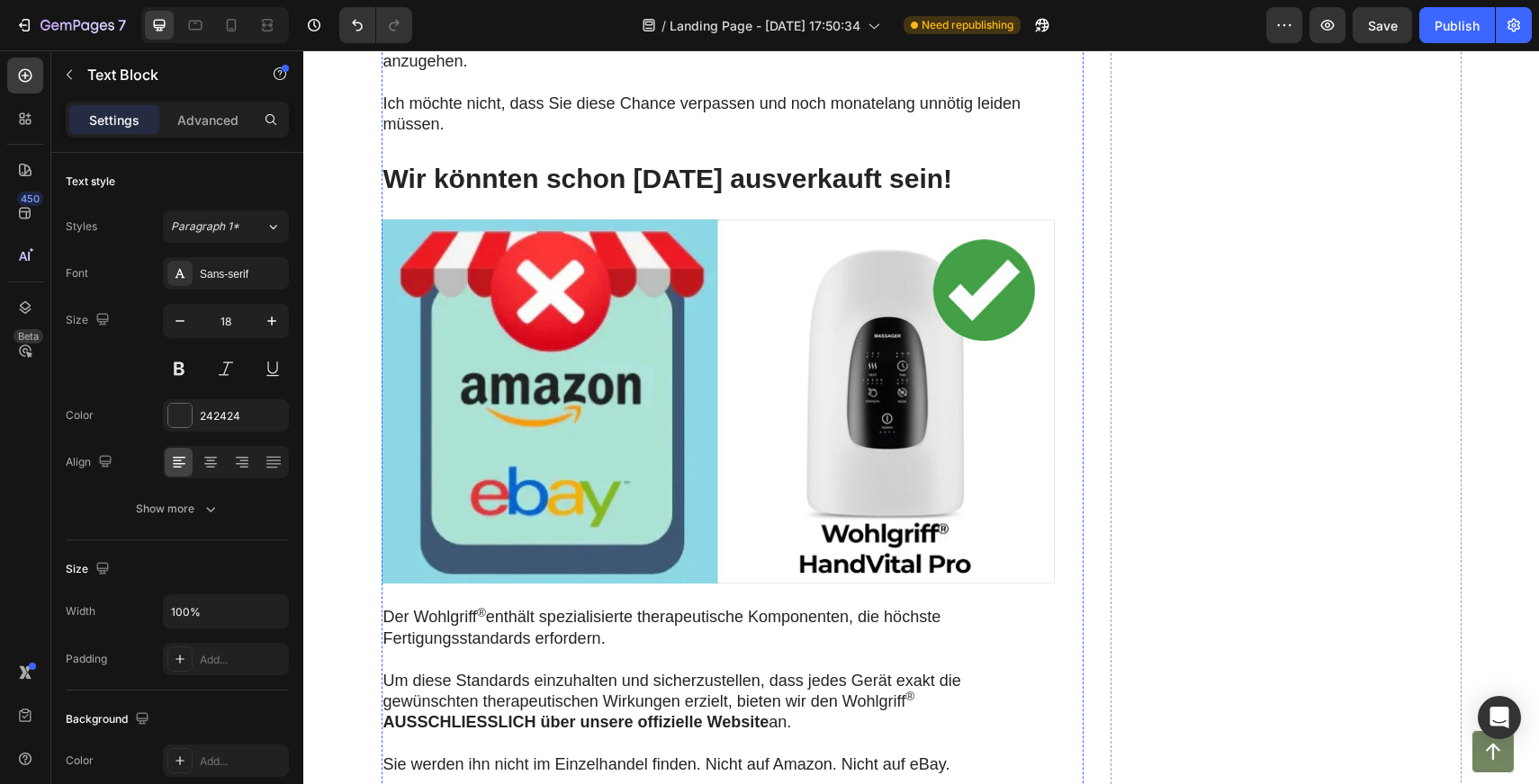
drag, startPoint x: 614, startPoint y: 293, endPoint x: 387, endPoint y: 273, distance: 227.9
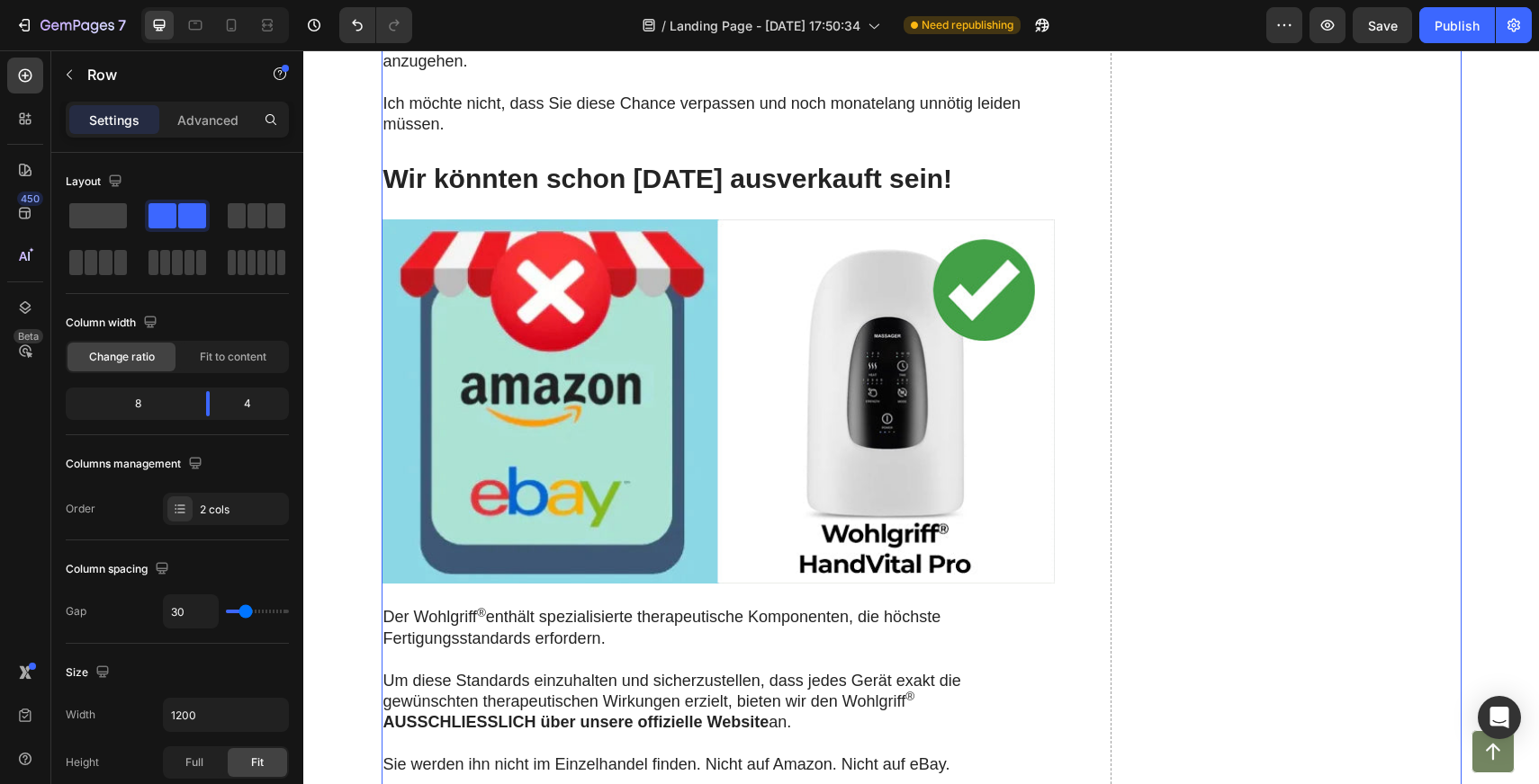
click at [1407, 37] on button "Save" at bounding box center [1382, 25] width 60 height 36
click at [1466, 33] on div "Publish" at bounding box center [1457, 25] width 45 height 19
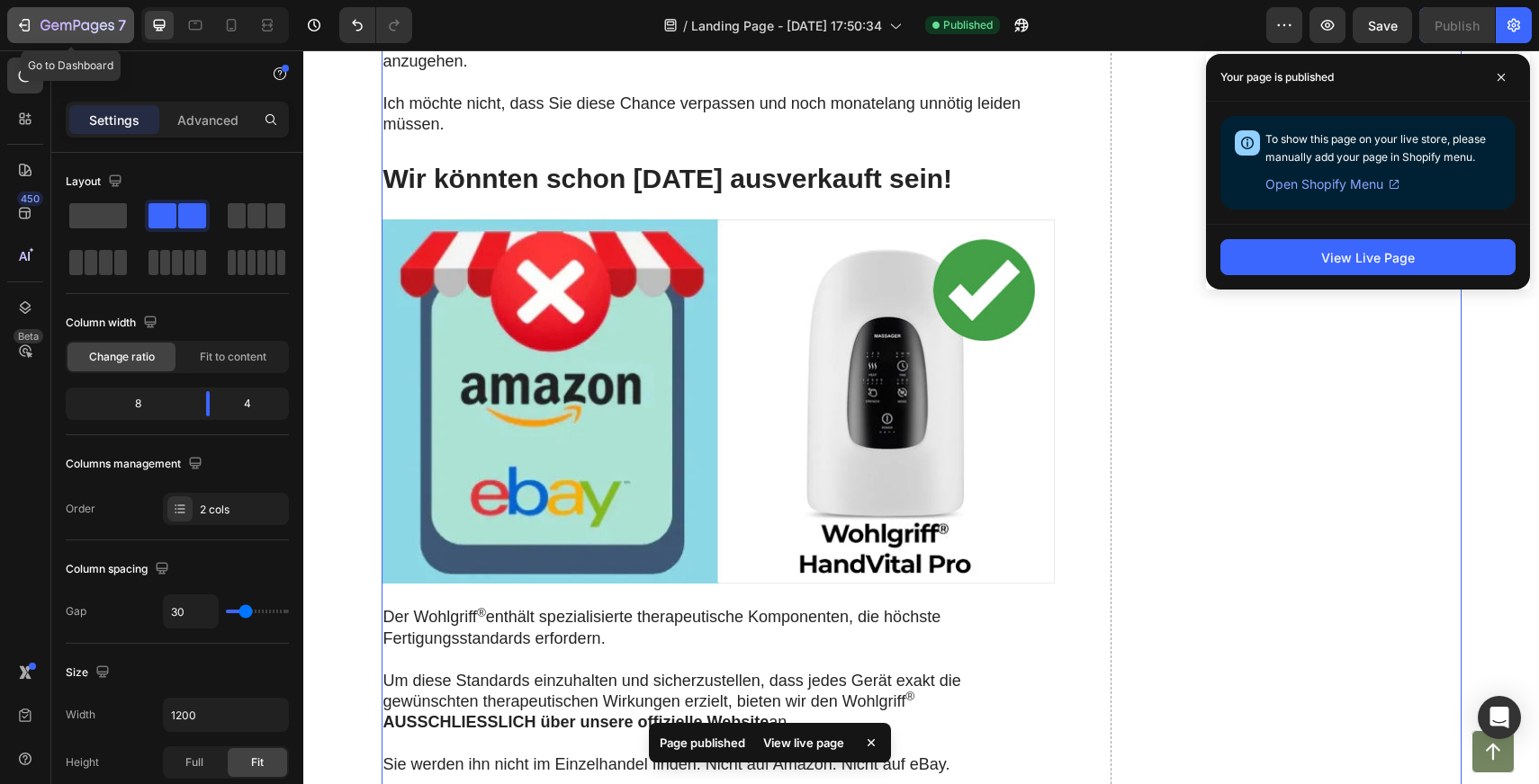
click at [23, 29] on icon "button" at bounding box center [26, 25] width 8 height 13
